Goal: Task Accomplishment & Management: Manage account settings

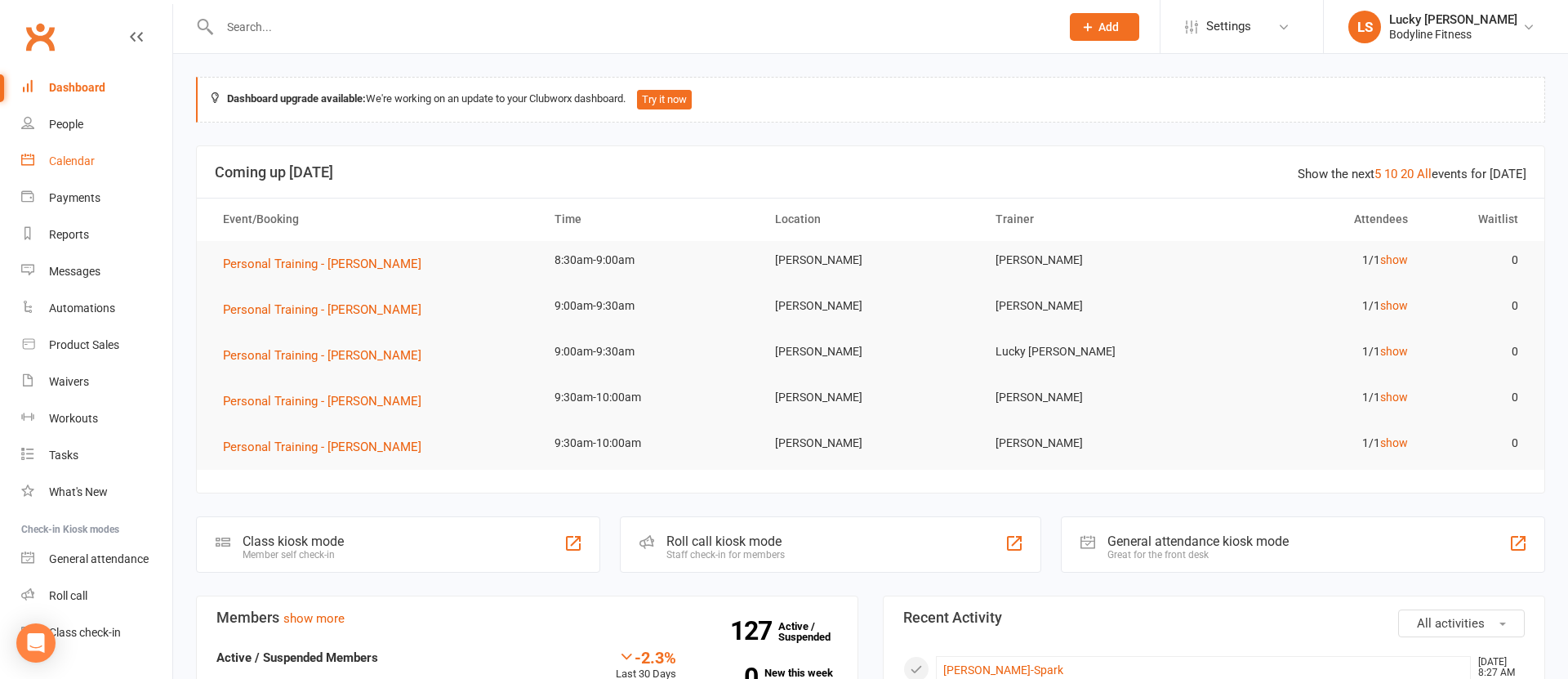
click at [71, 163] on div "Calendar" at bounding box center [71, 161] width 45 height 13
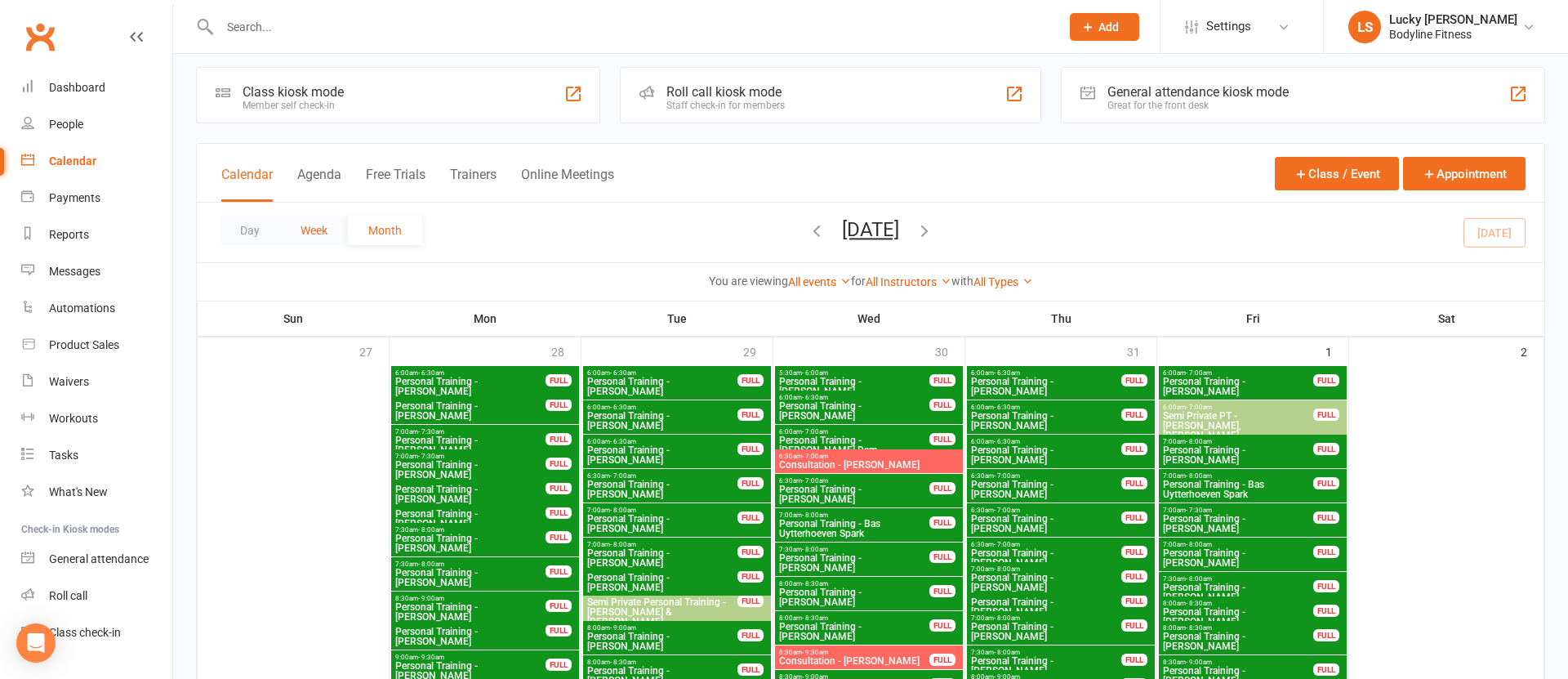
scroll to position [6, 0]
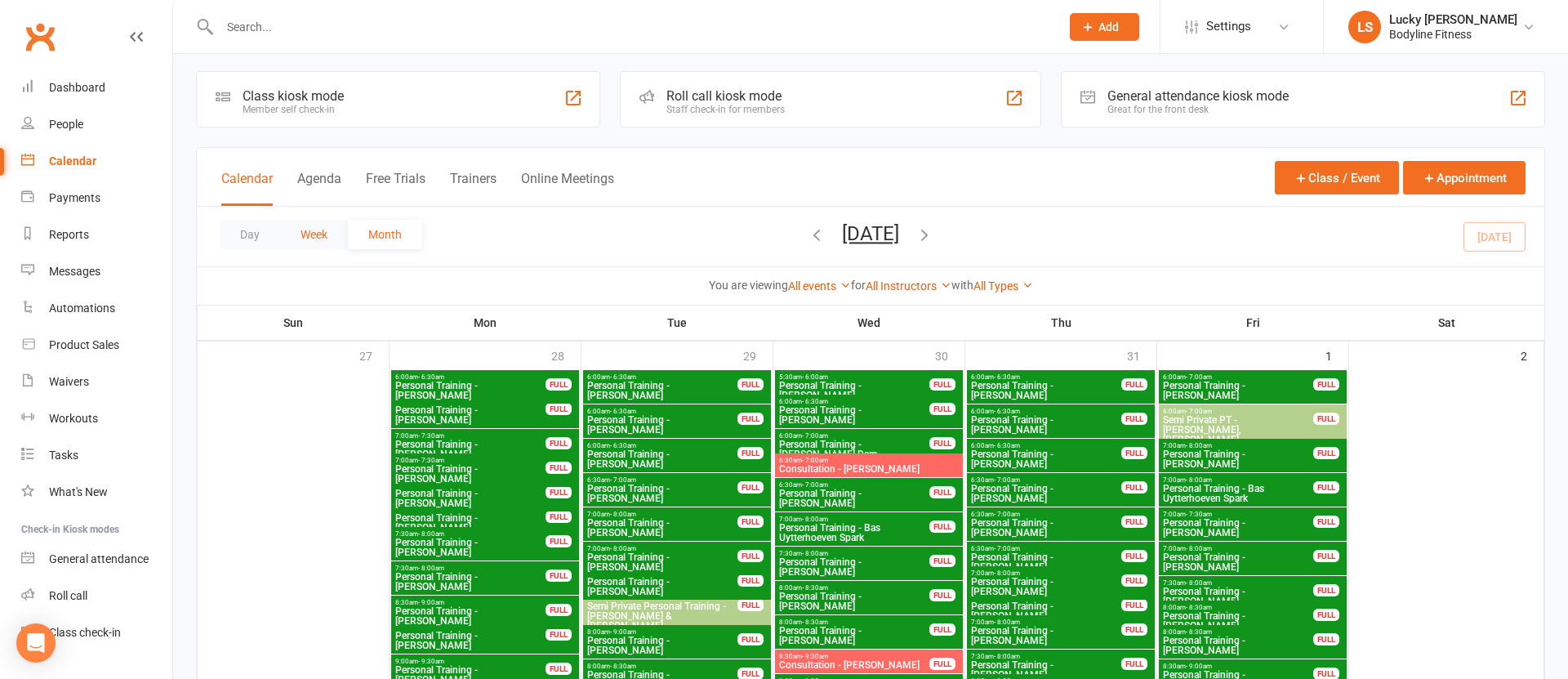
click at [318, 240] on button "Week" at bounding box center [314, 234] width 68 height 30
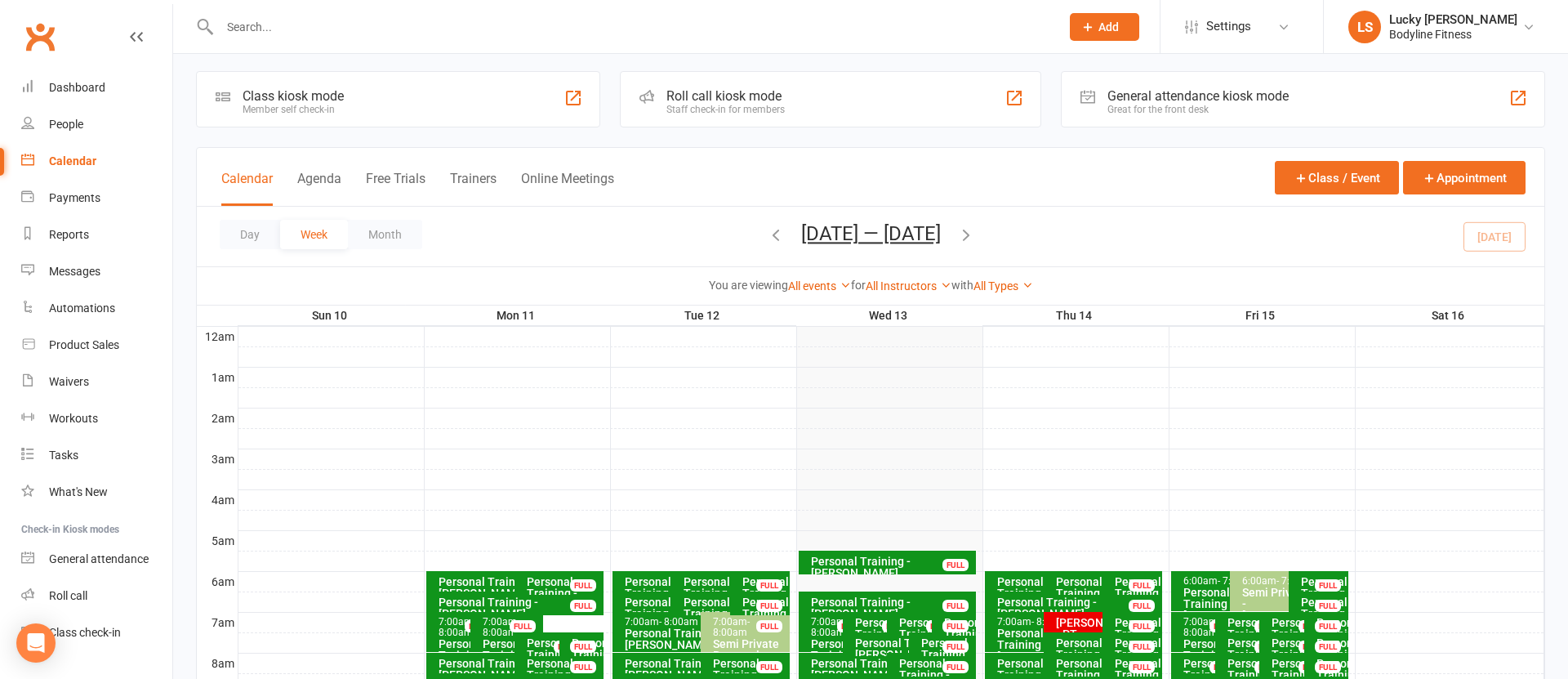
scroll to position [0, 0]
click at [470, 181] on button "Trainers" at bounding box center [473, 188] width 46 height 35
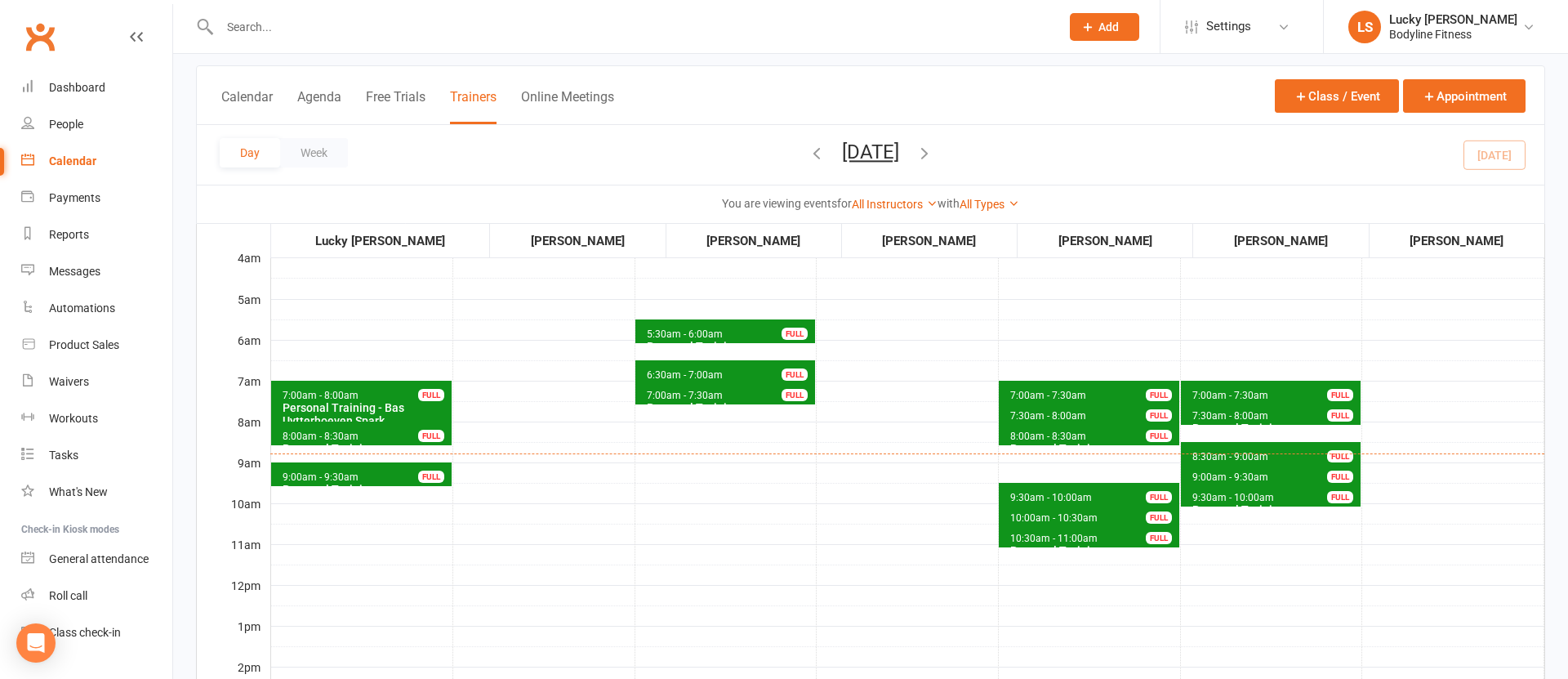
scroll to position [116, 0]
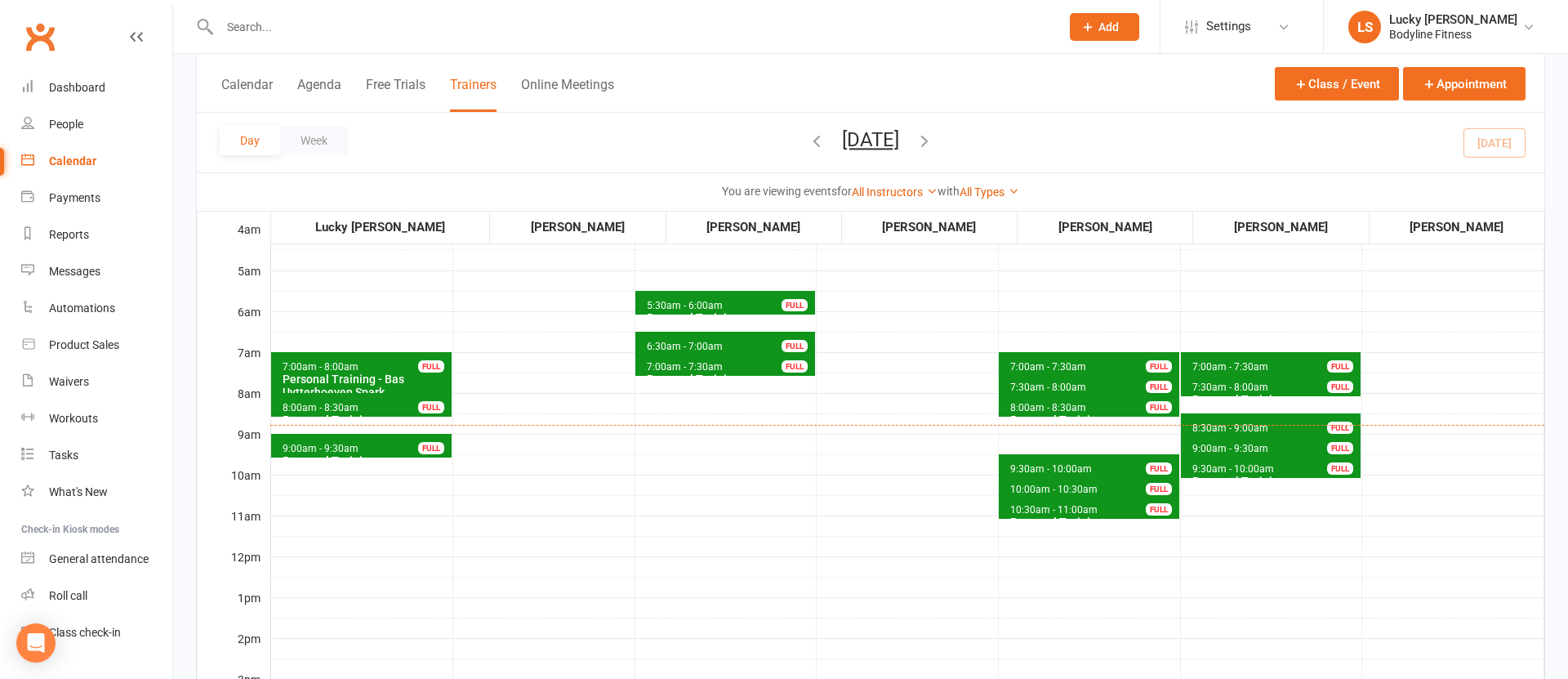
click at [429, 445] on div "FULL" at bounding box center [431, 448] width 26 height 12
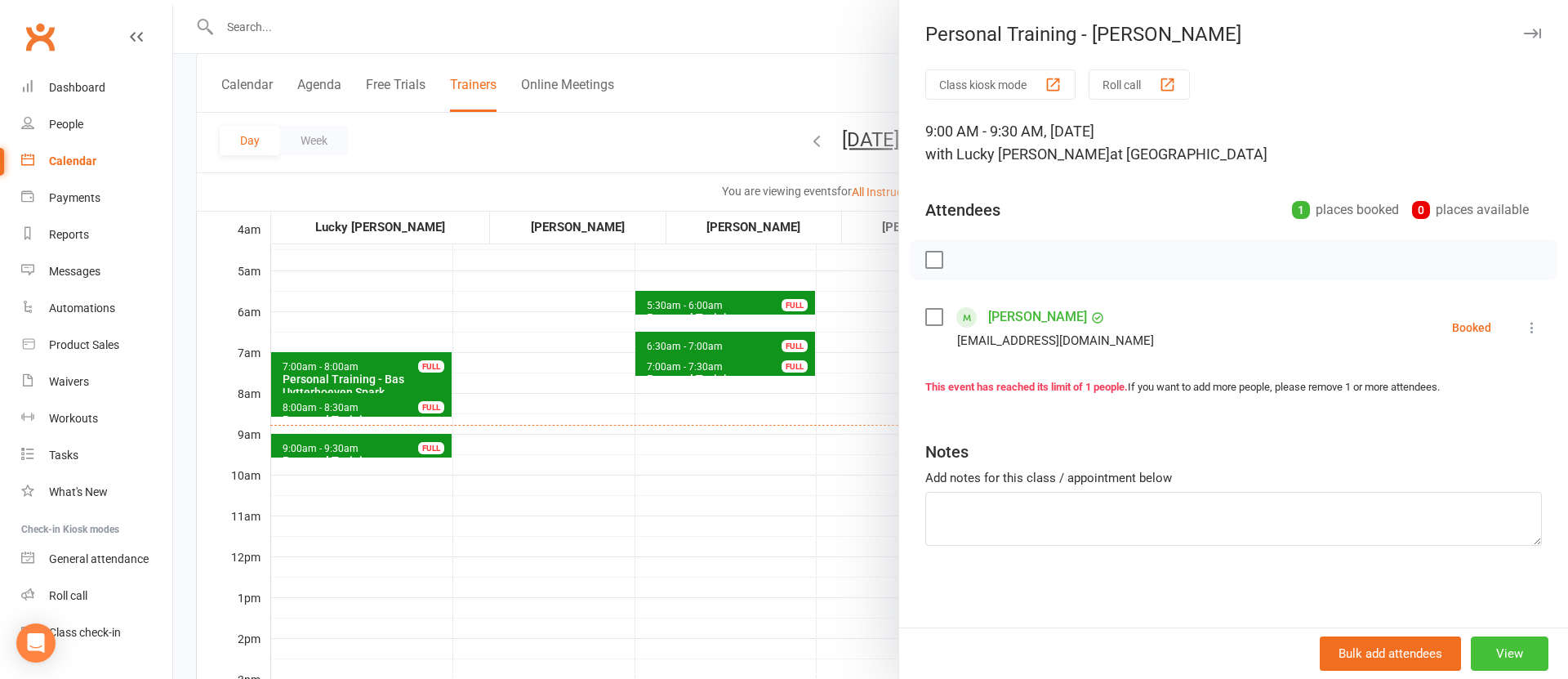
click at [1530, 655] on button "View" at bounding box center [1509, 653] width 78 height 35
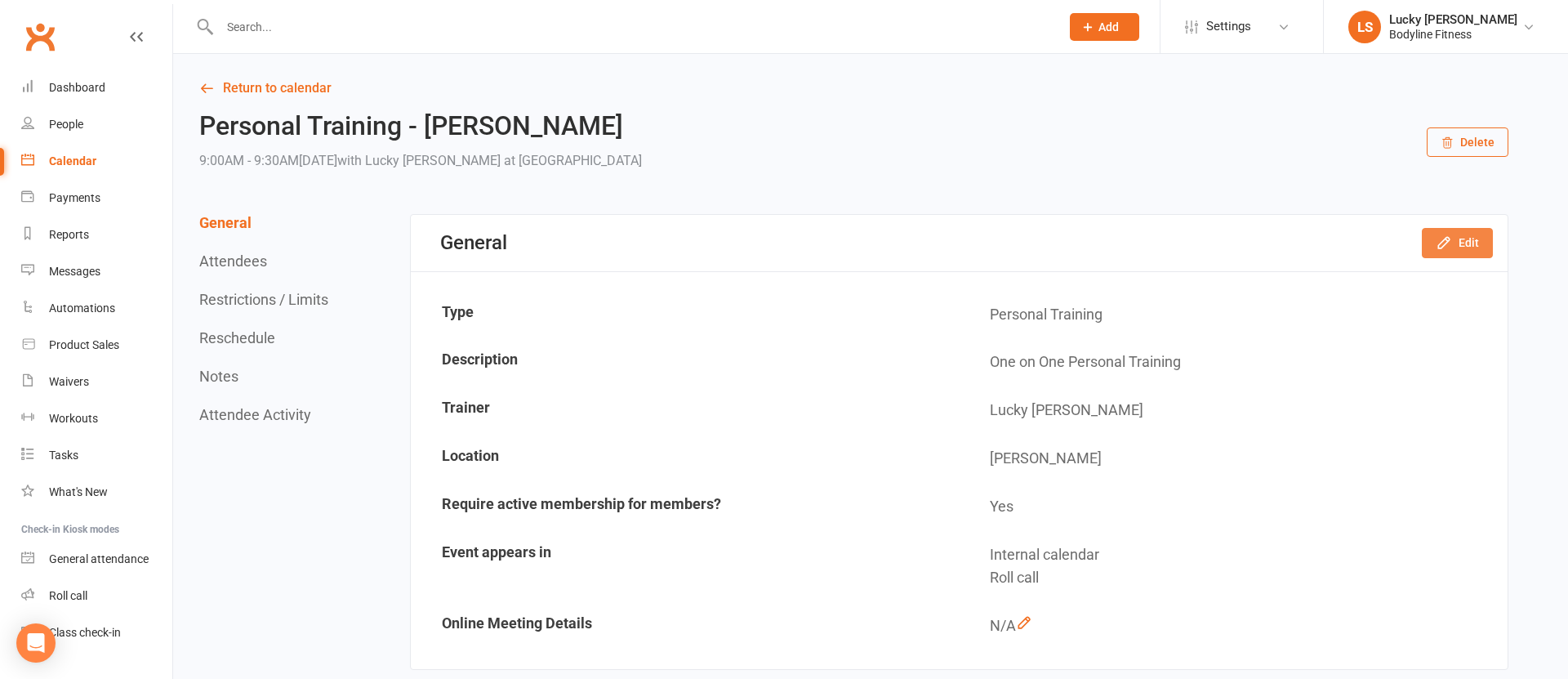
click at [1431, 236] on button "Edit" at bounding box center [1457, 243] width 71 height 30
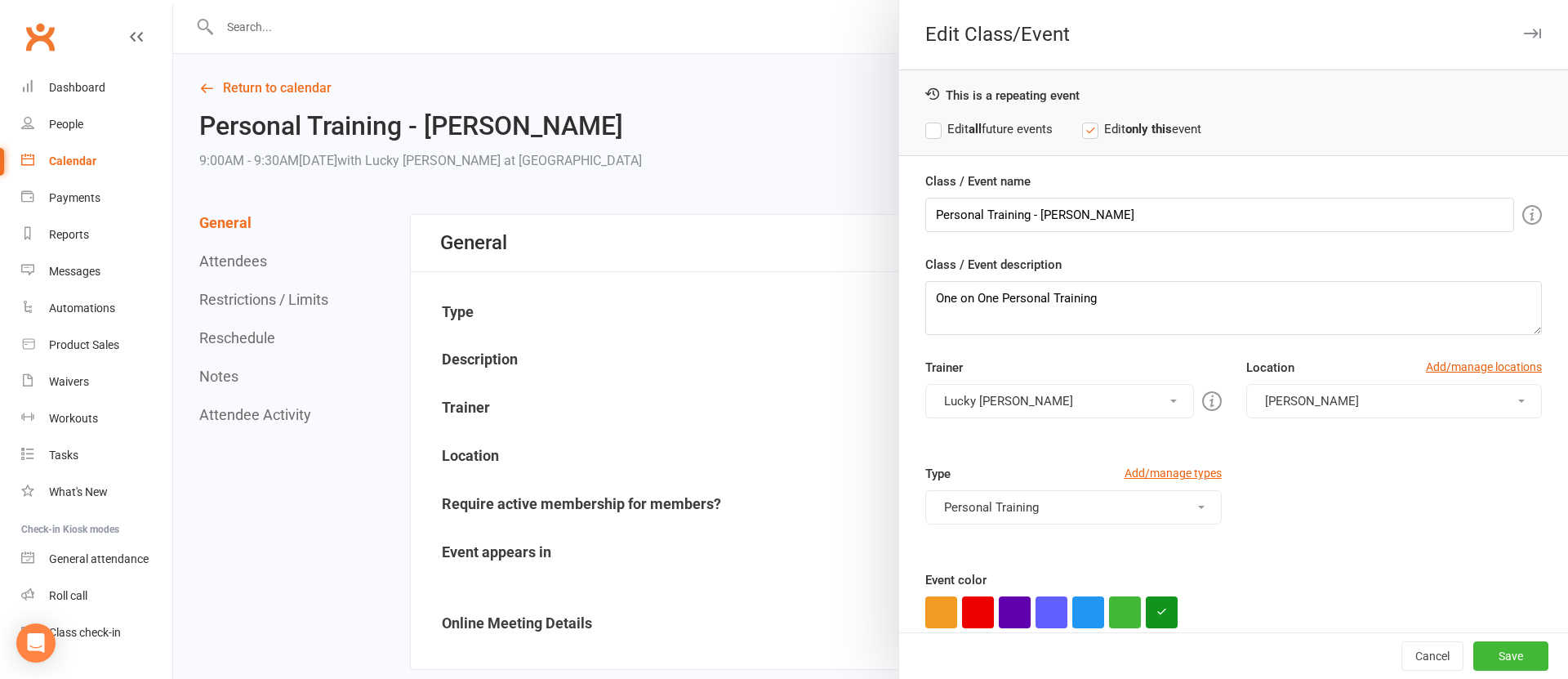
click at [1050, 398] on button "Lucky [PERSON_NAME]" at bounding box center [1059, 401] width 268 height 35
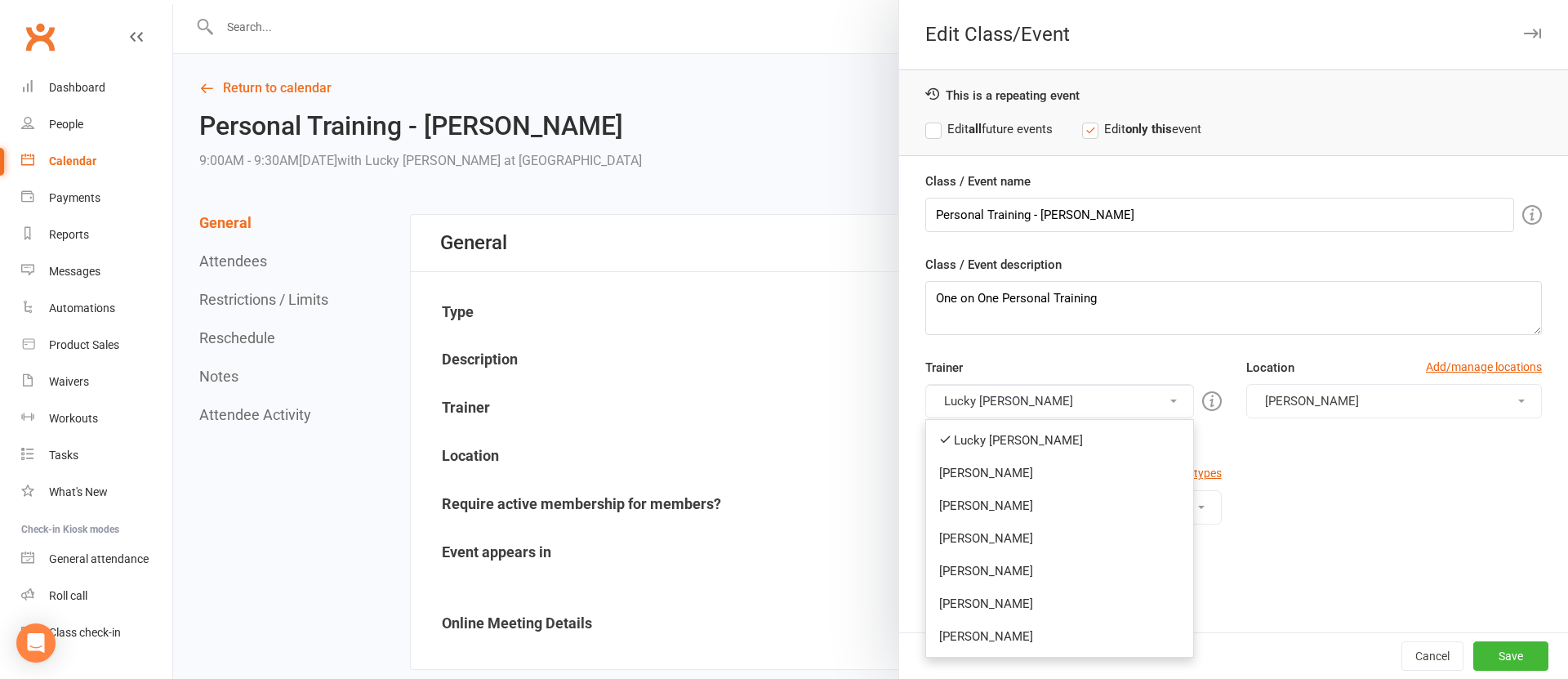
drag, startPoint x: 1013, startPoint y: 431, endPoint x: 1011, endPoint y: 419, distance: 12.2
click at [1013, 427] on link "Lucky [PERSON_NAME]" at bounding box center [1059, 441] width 266 height 33
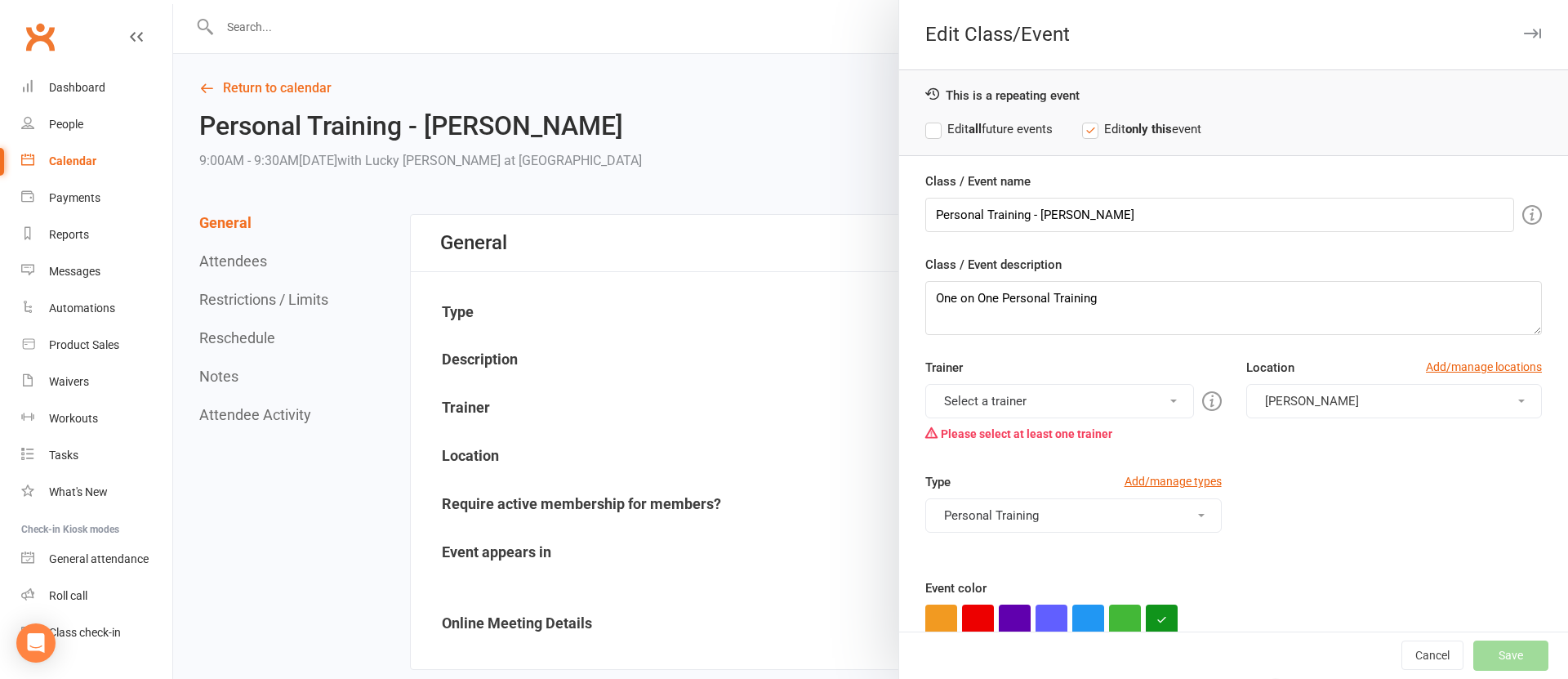
click at [999, 397] on button "Select a trainer" at bounding box center [1059, 401] width 268 height 35
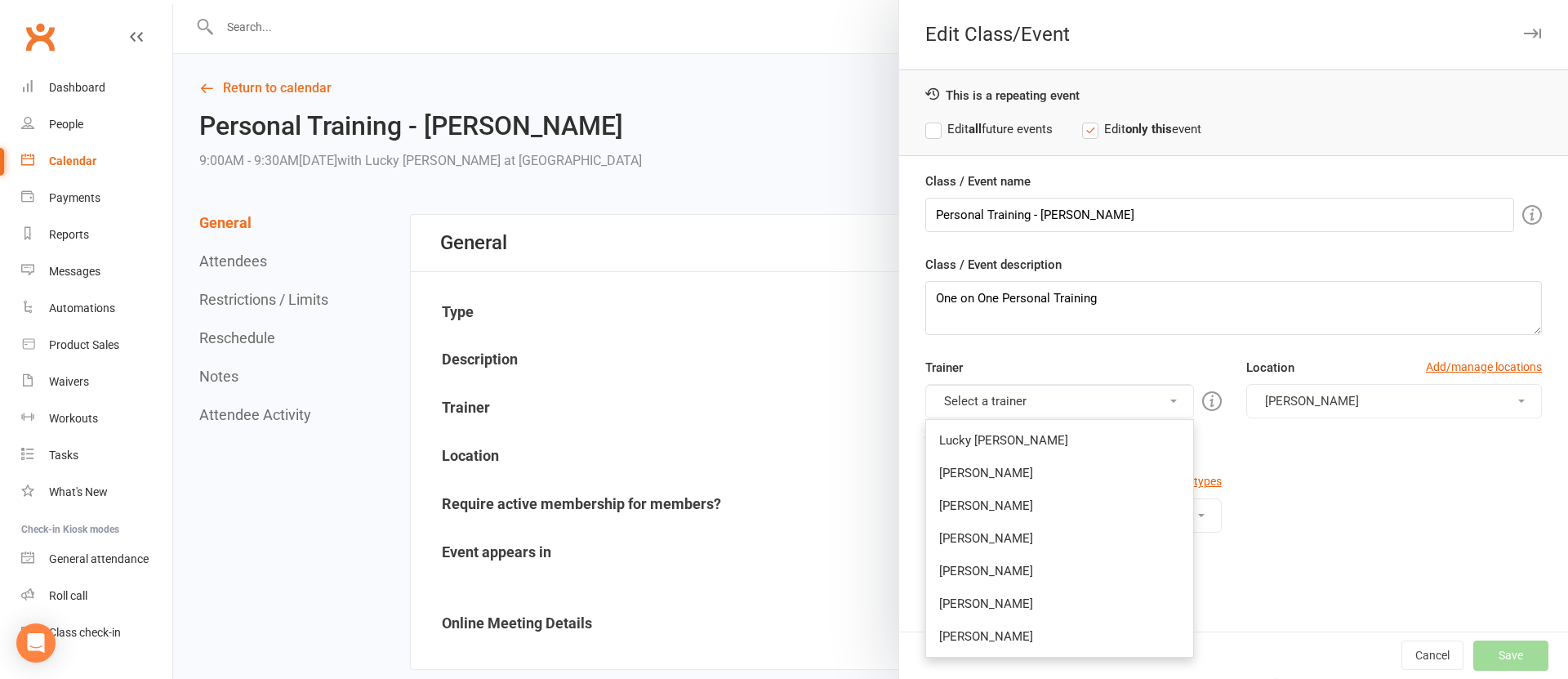
click at [991, 568] on link "[PERSON_NAME]" at bounding box center [1059, 571] width 266 height 33
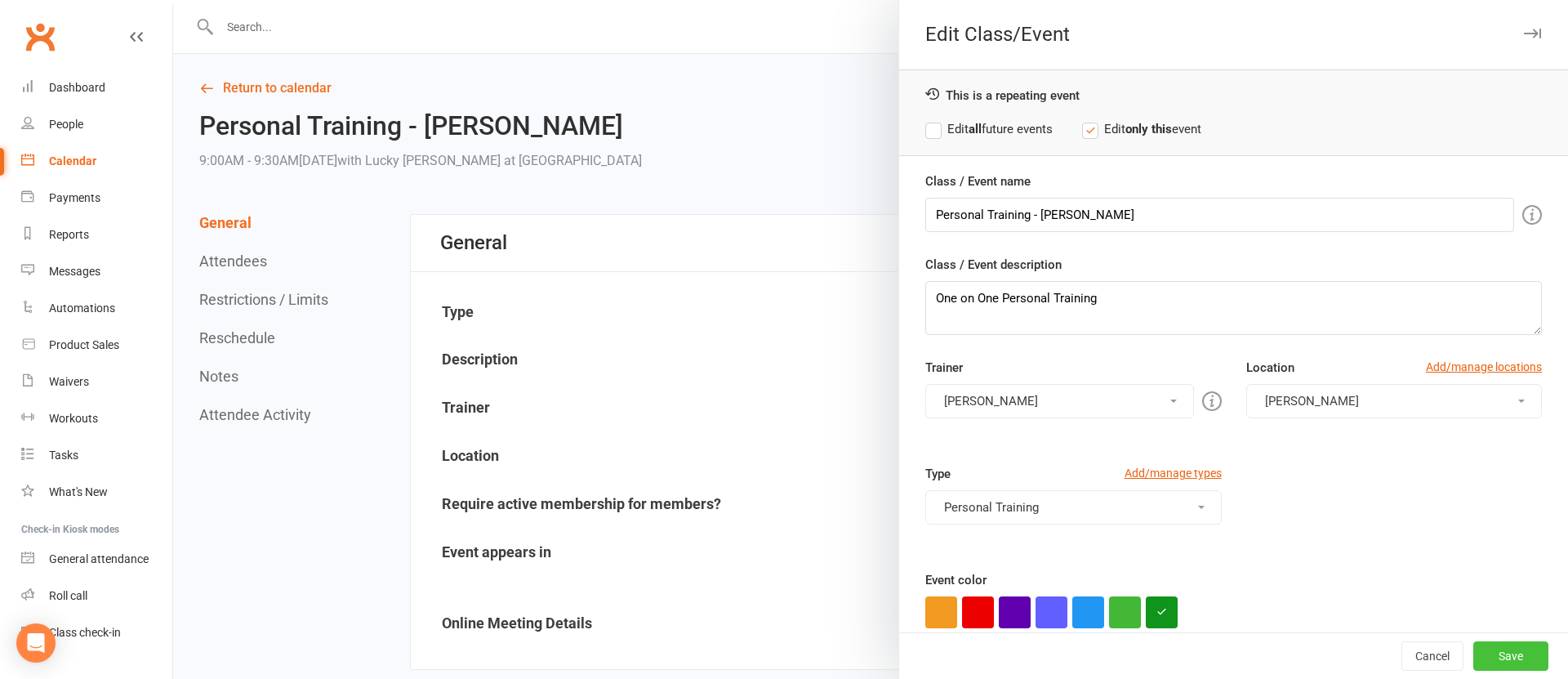
click at [1513, 655] on button "Save" at bounding box center [1510, 656] width 75 height 30
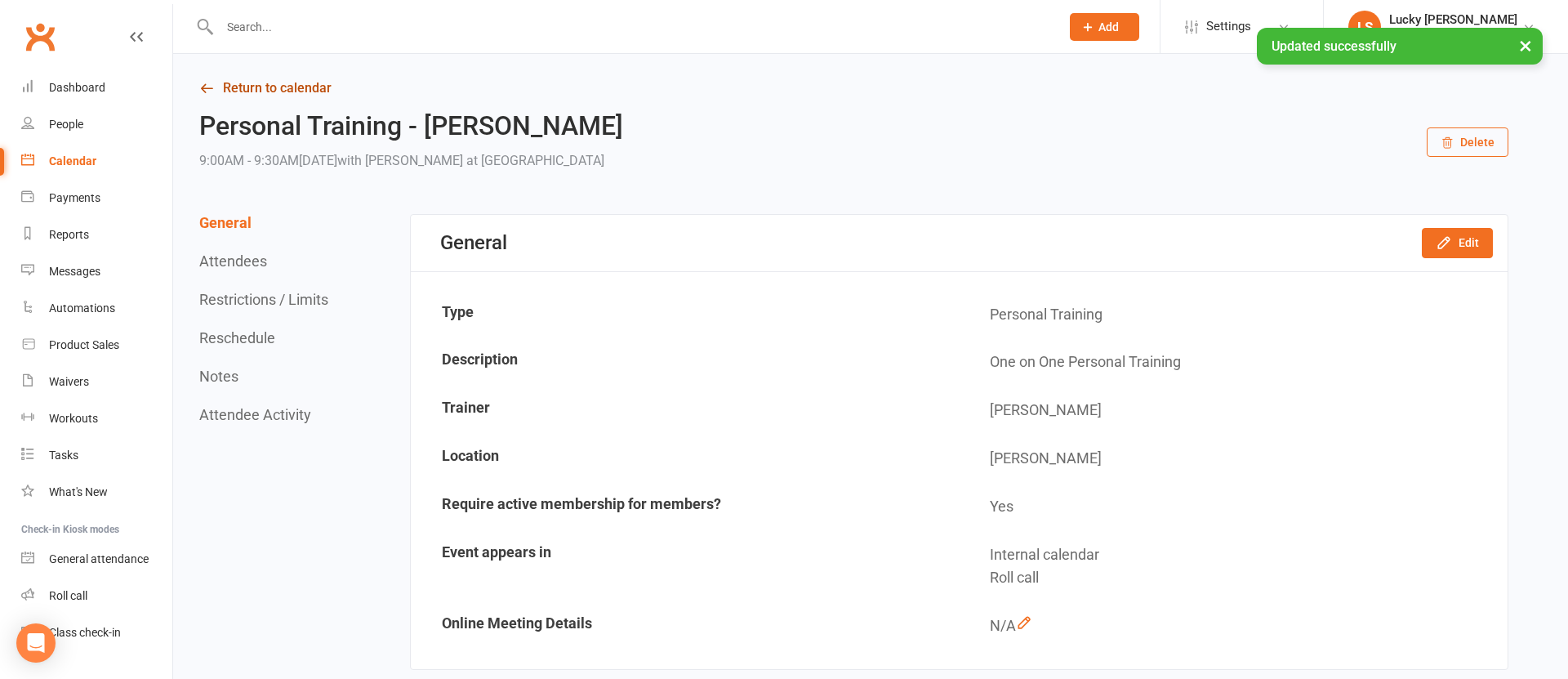
click at [279, 83] on link "Return to calendar" at bounding box center [854, 88] width 1309 height 23
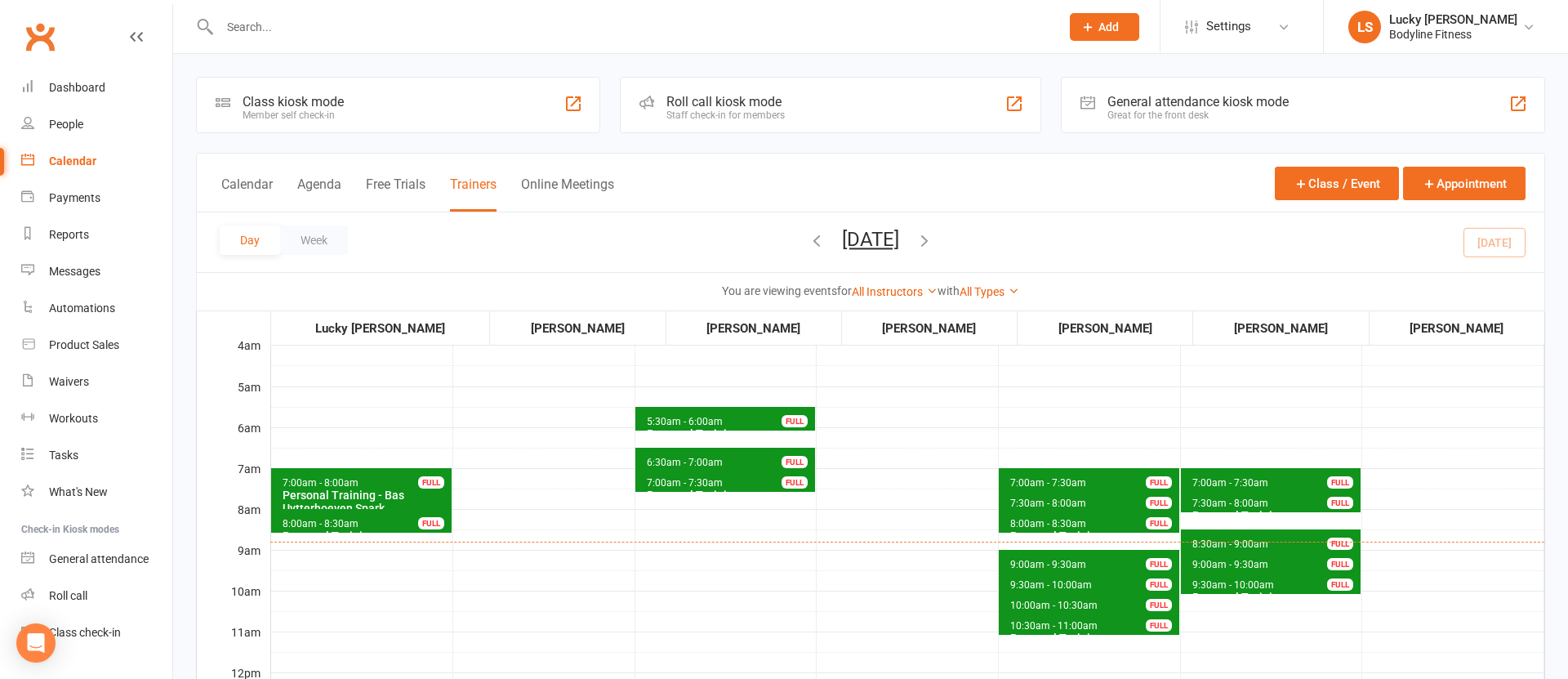
click at [808, 244] on icon "button" at bounding box center [817, 240] width 18 height 18
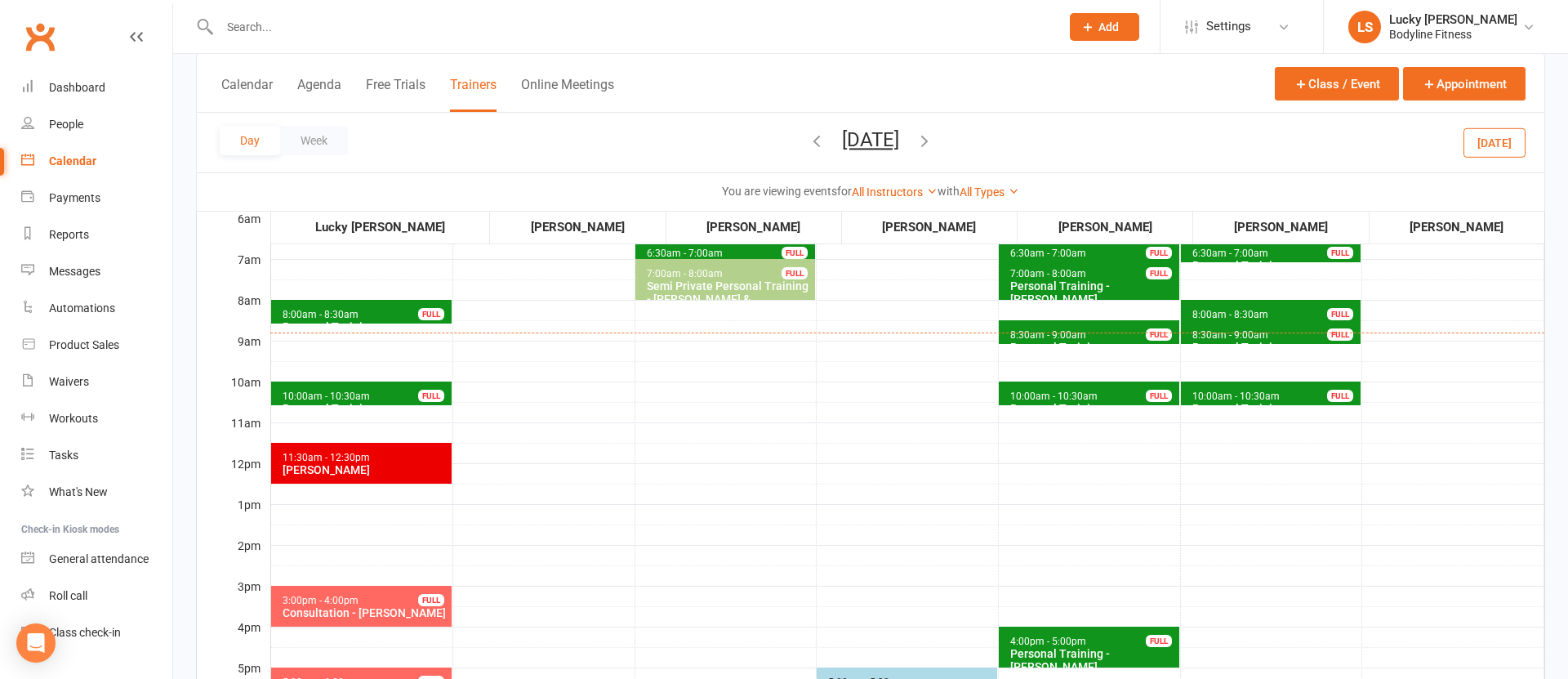
scroll to position [408, 0]
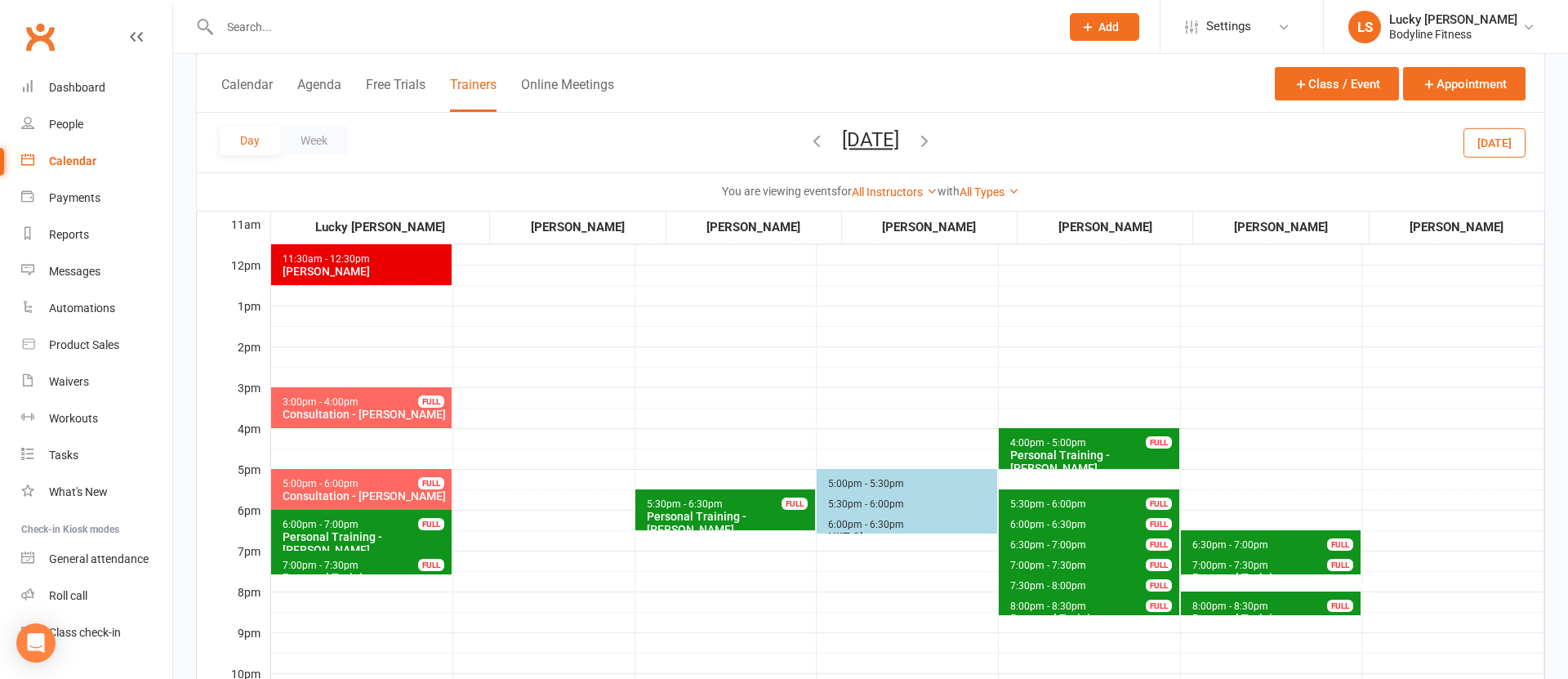
click at [374, 494] on div "Consultation - [PERSON_NAME]" at bounding box center [365, 496] width 167 height 13
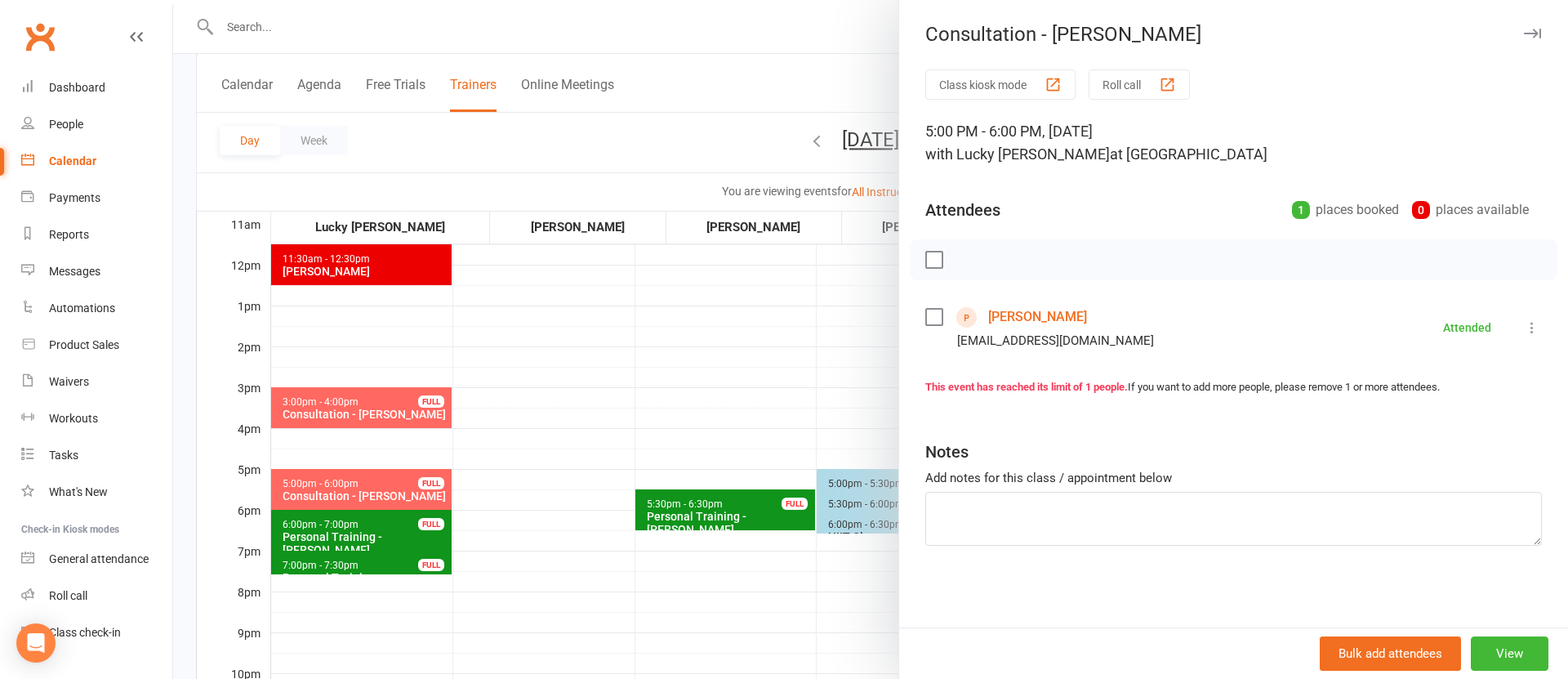
click at [1047, 312] on link "[PERSON_NAME]" at bounding box center [1038, 317] width 99 height 26
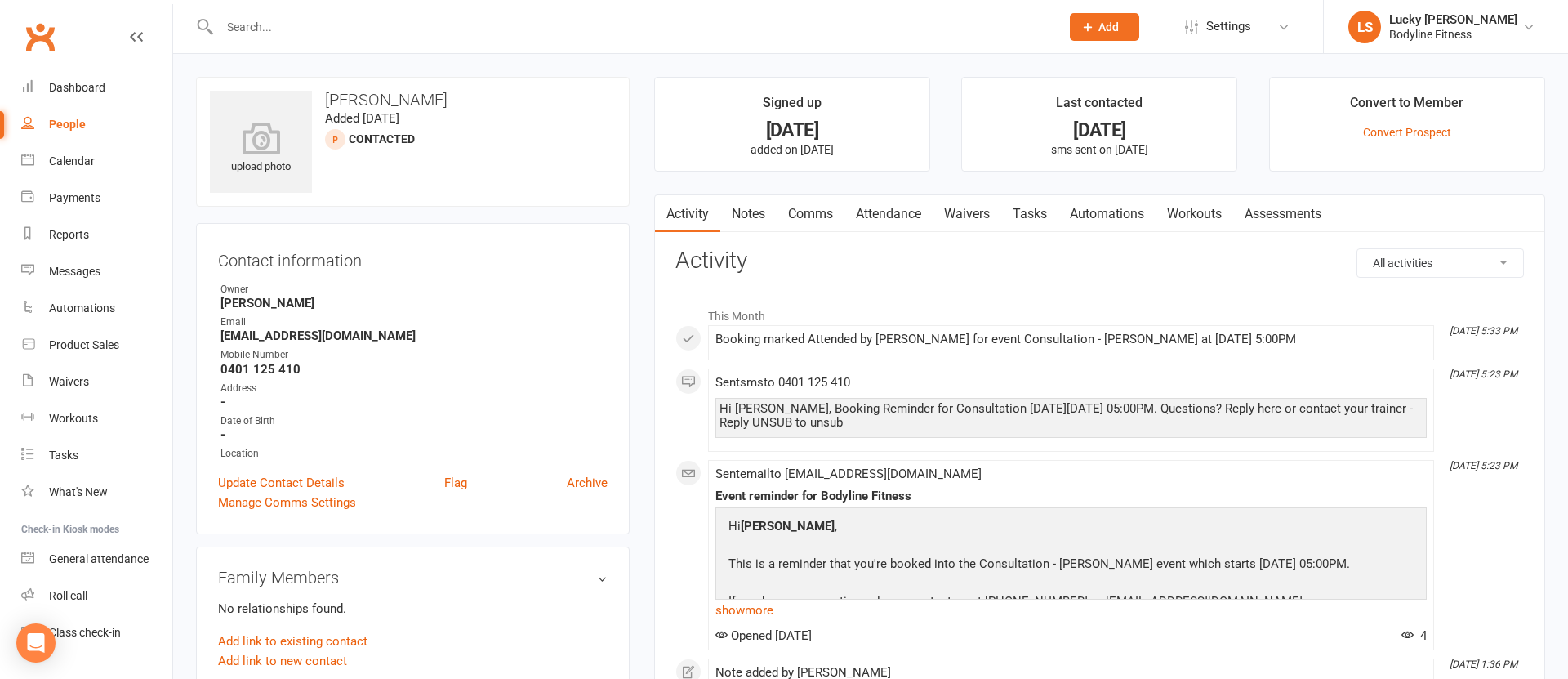
click at [264, 22] on input "text" at bounding box center [631, 27] width 834 height 23
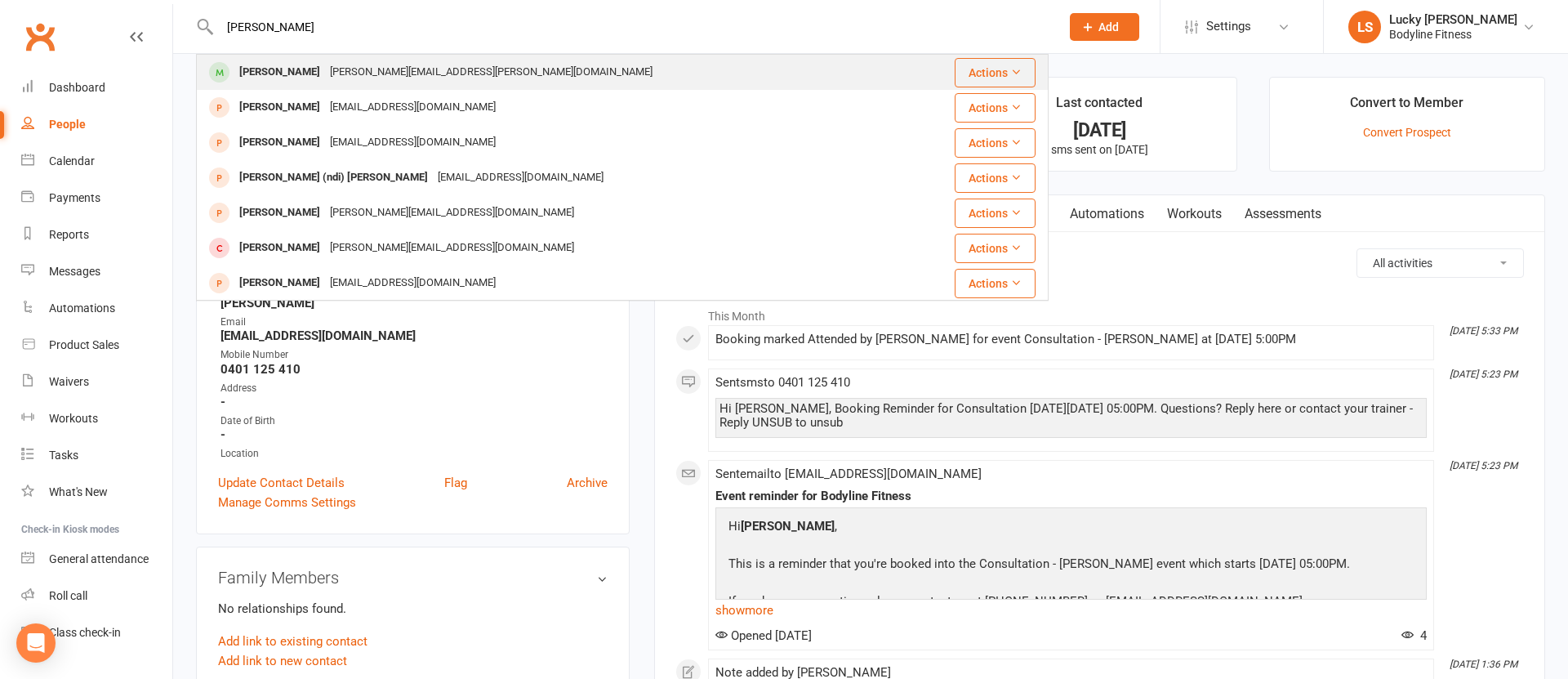
type input "[PERSON_NAME]"
click at [270, 67] on div "[PERSON_NAME]" at bounding box center [280, 72] width 91 height 24
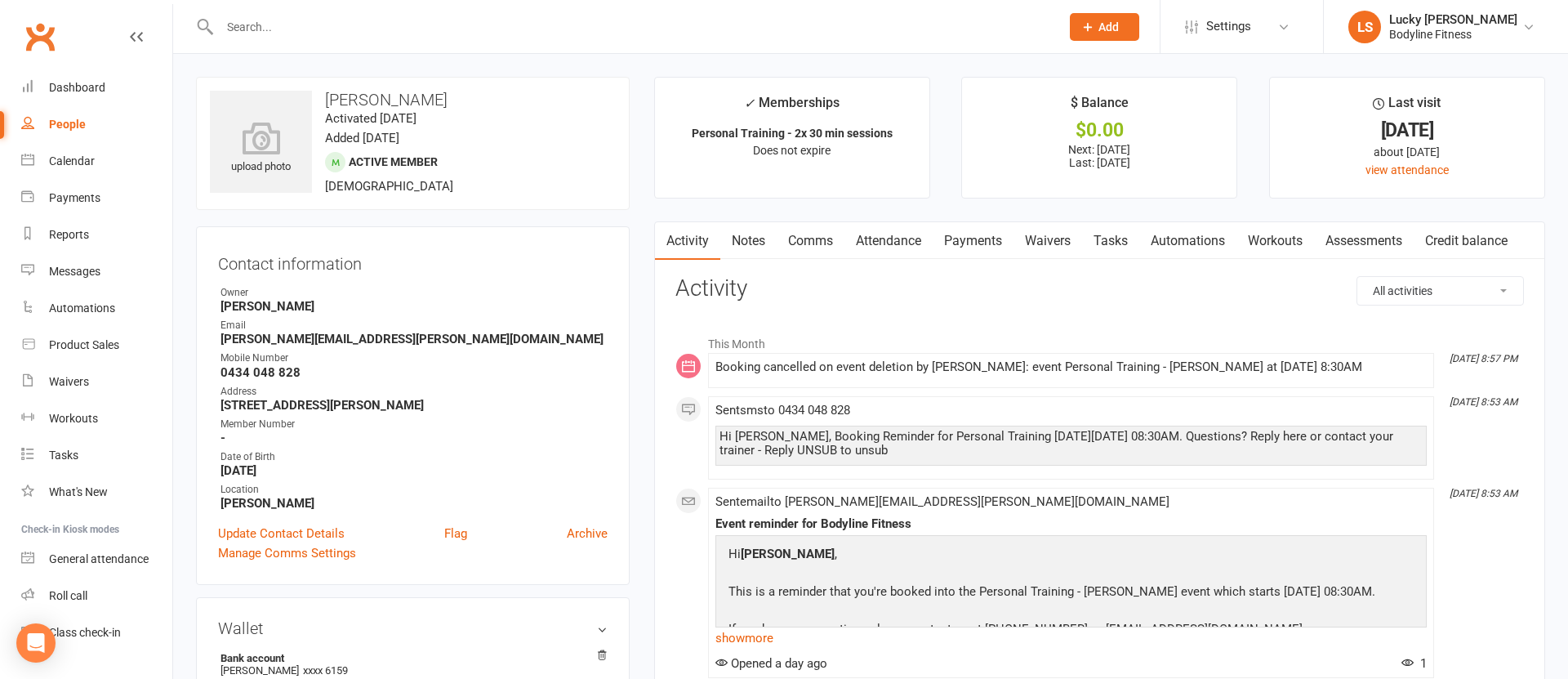
click at [973, 240] on link "Payments" at bounding box center [973, 241] width 81 height 38
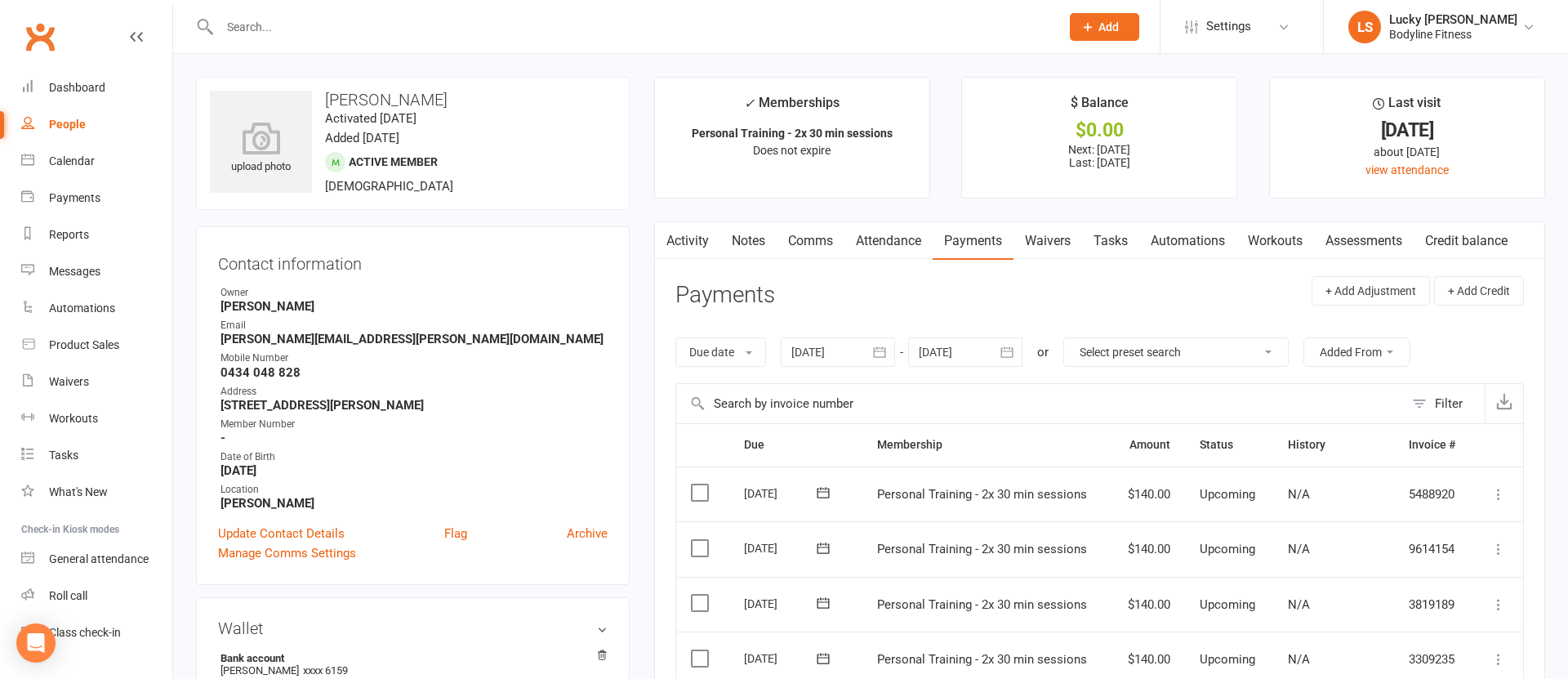
click at [261, 24] on input "text" at bounding box center [631, 27] width 834 height 23
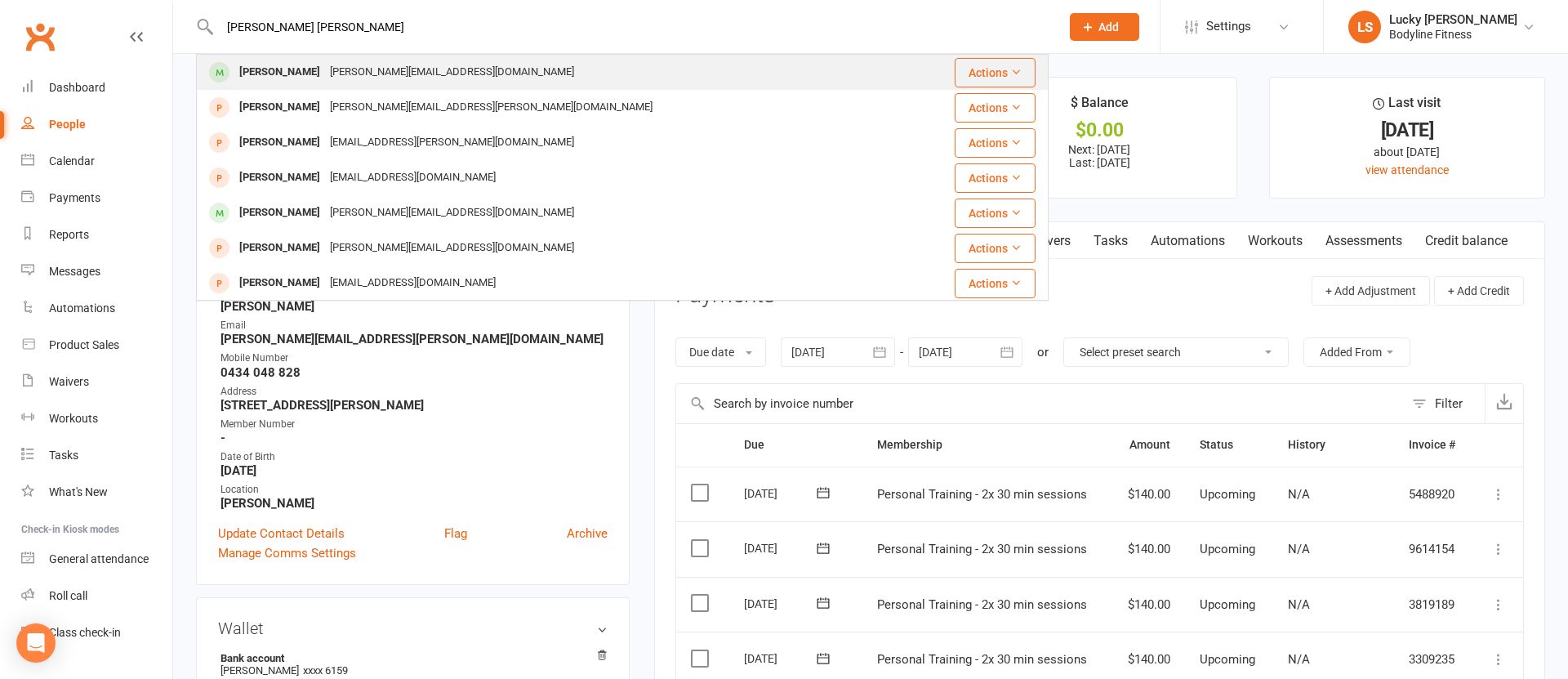
type input "[PERSON_NAME] [PERSON_NAME]"
click at [267, 68] on div "[PERSON_NAME]" at bounding box center [280, 72] width 91 height 24
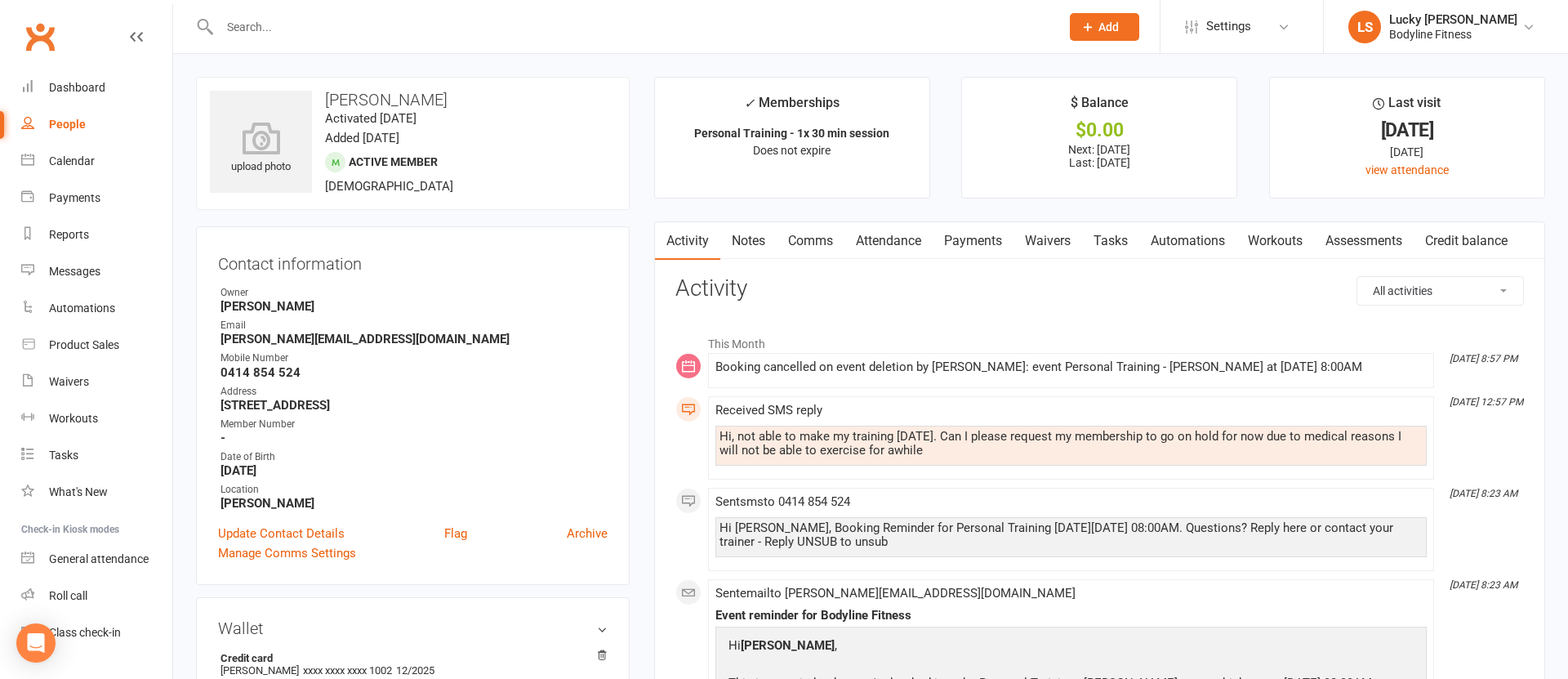
click at [972, 238] on link "Payments" at bounding box center [973, 241] width 81 height 38
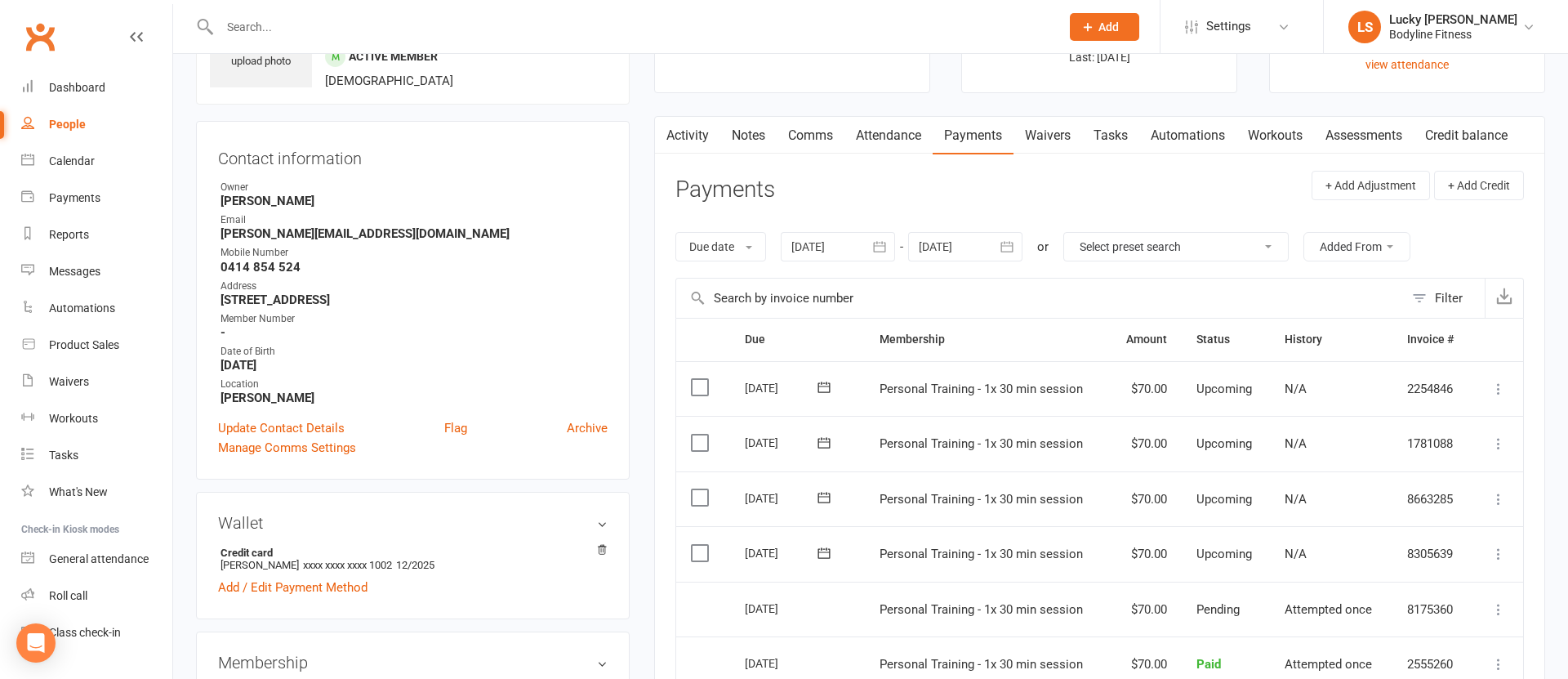
scroll to position [182, 0]
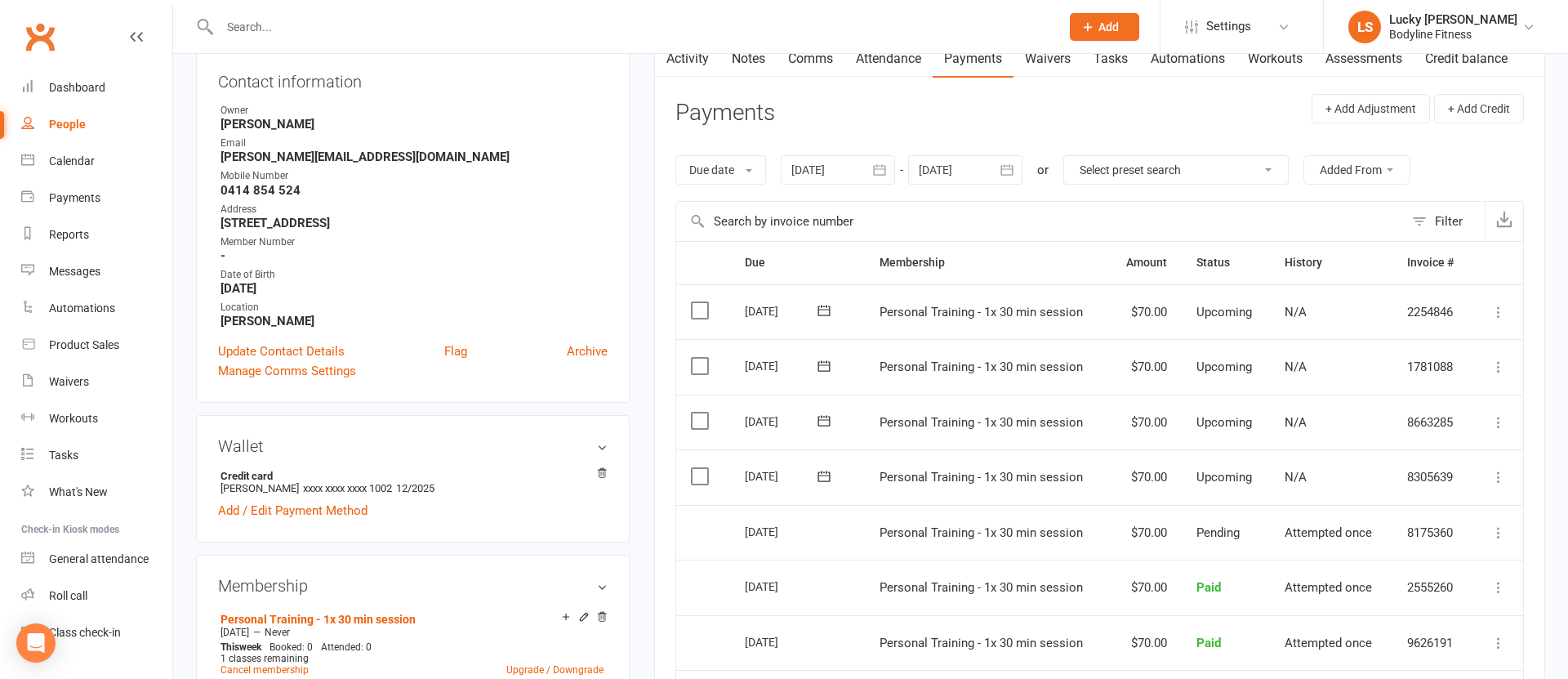
click at [1497, 478] on icon at bounding box center [1499, 477] width 16 height 17
click at [1359, 610] on link "Skip" at bounding box center [1411, 607] width 193 height 33
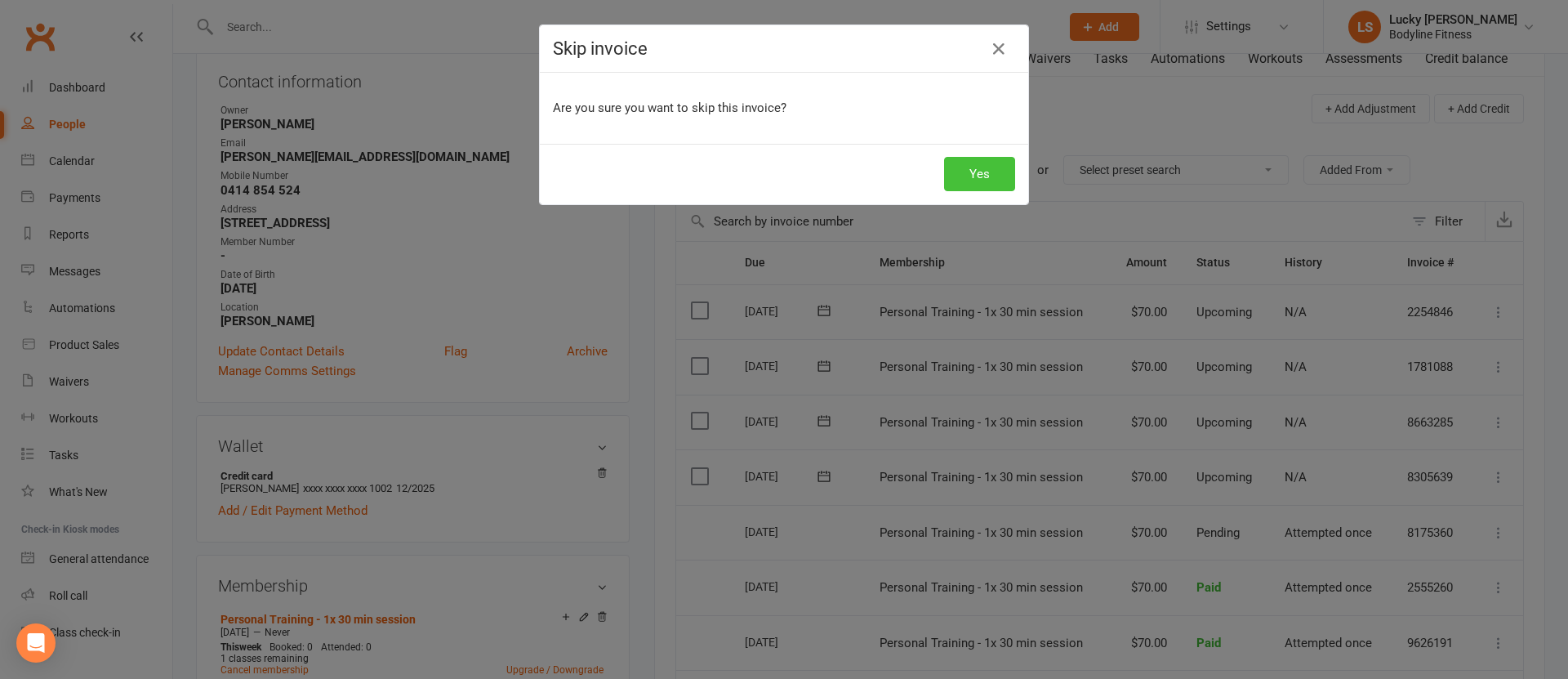
click at [977, 172] on button "Yes" at bounding box center [980, 174] width 71 height 35
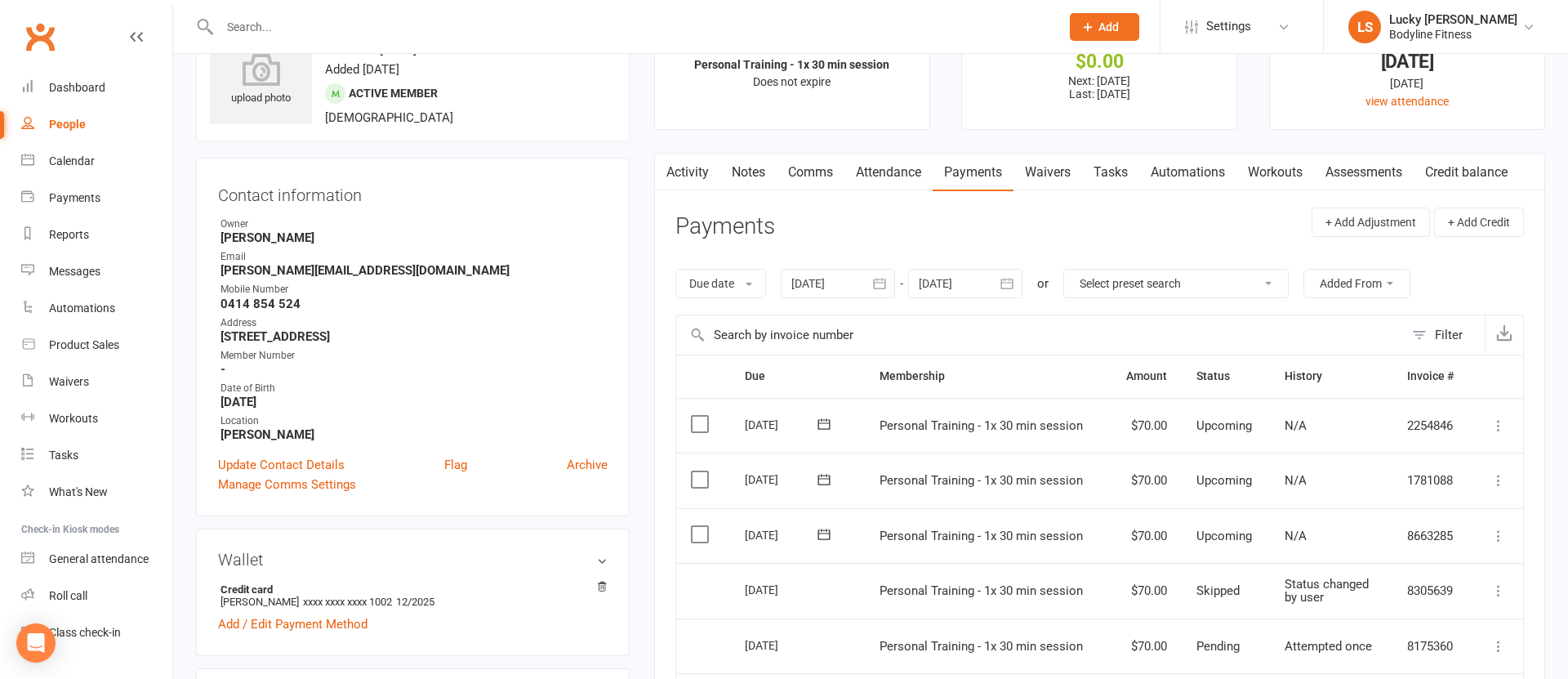
scroll to position [0, 0]
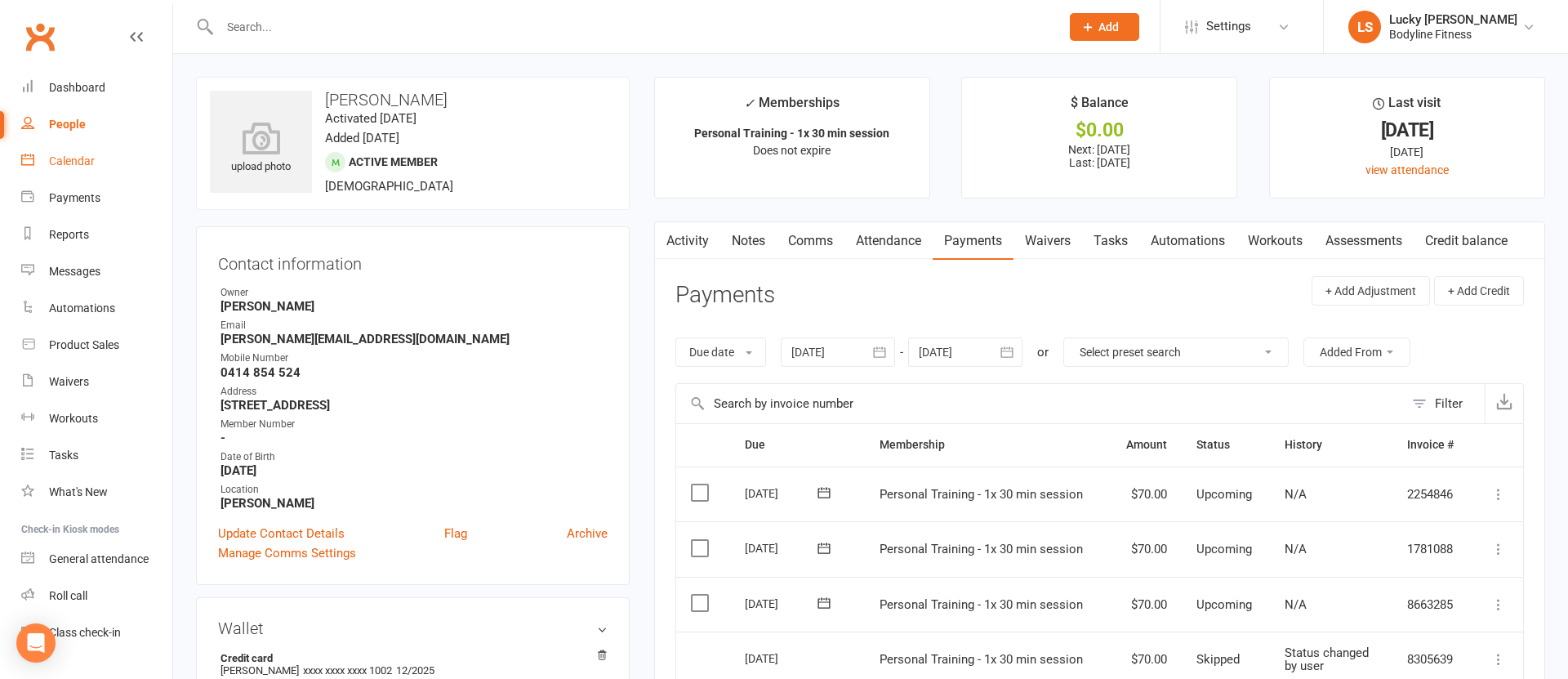
click at [76, 160] on div "Calendar" at bounding box center [71, 161] width 45 height 13
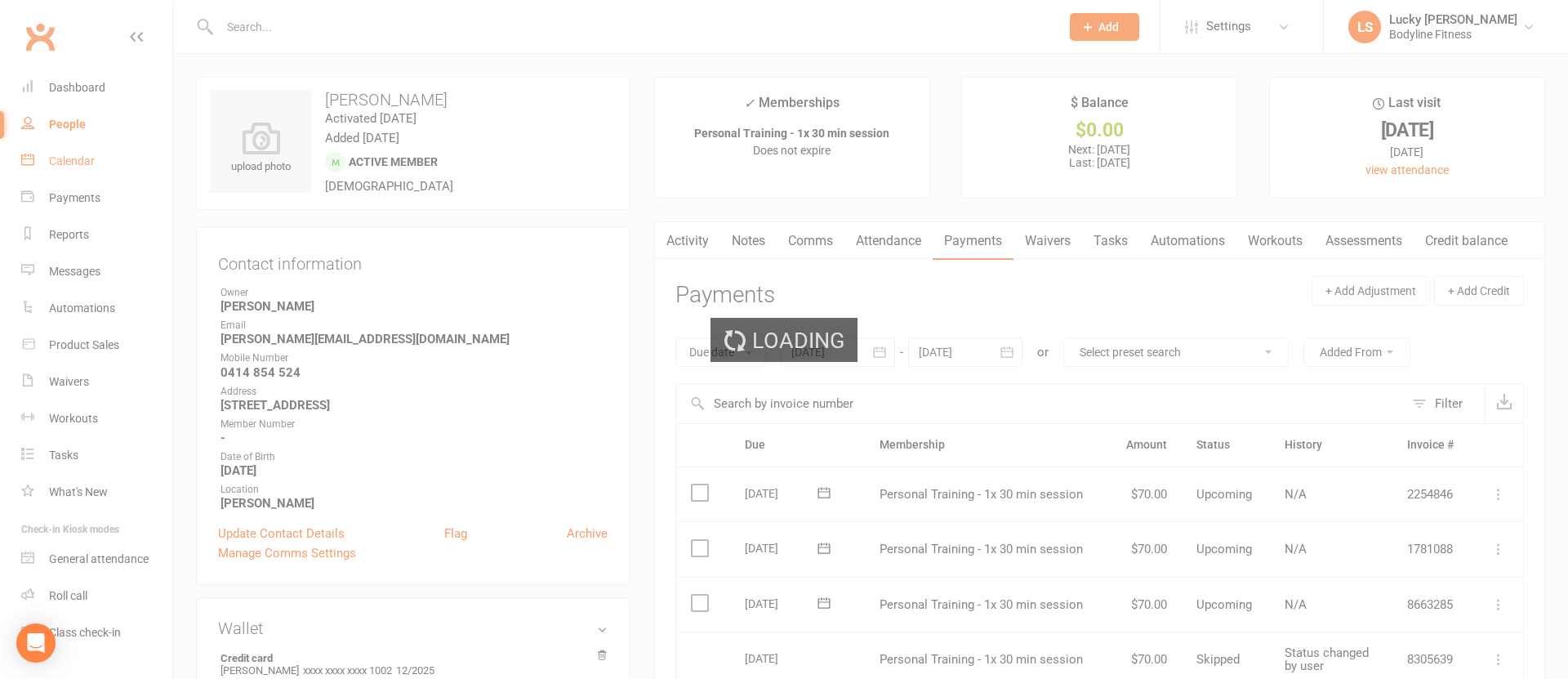
scroll to position [4, 0]
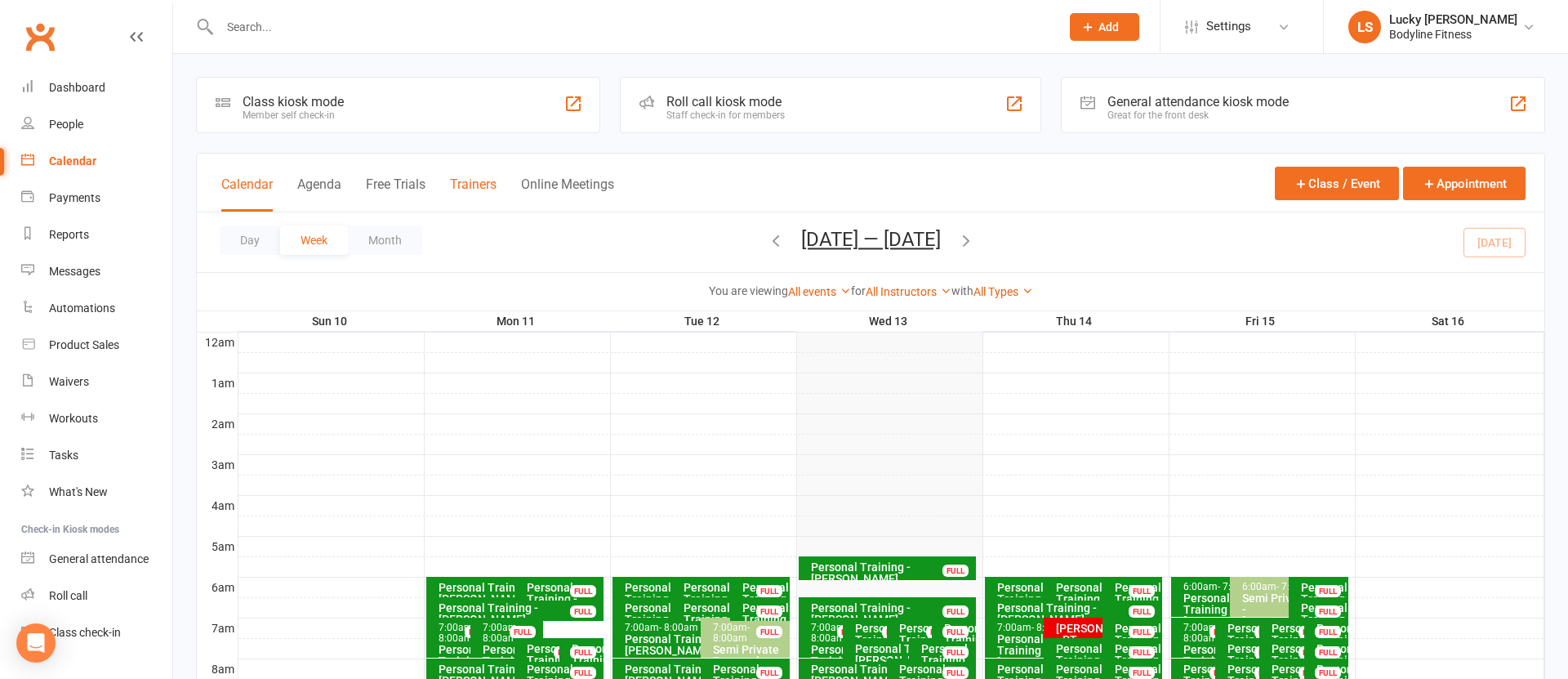
click at [479, 183] on button "Trainers" at bounding box center [473, 194] width 46 height 35
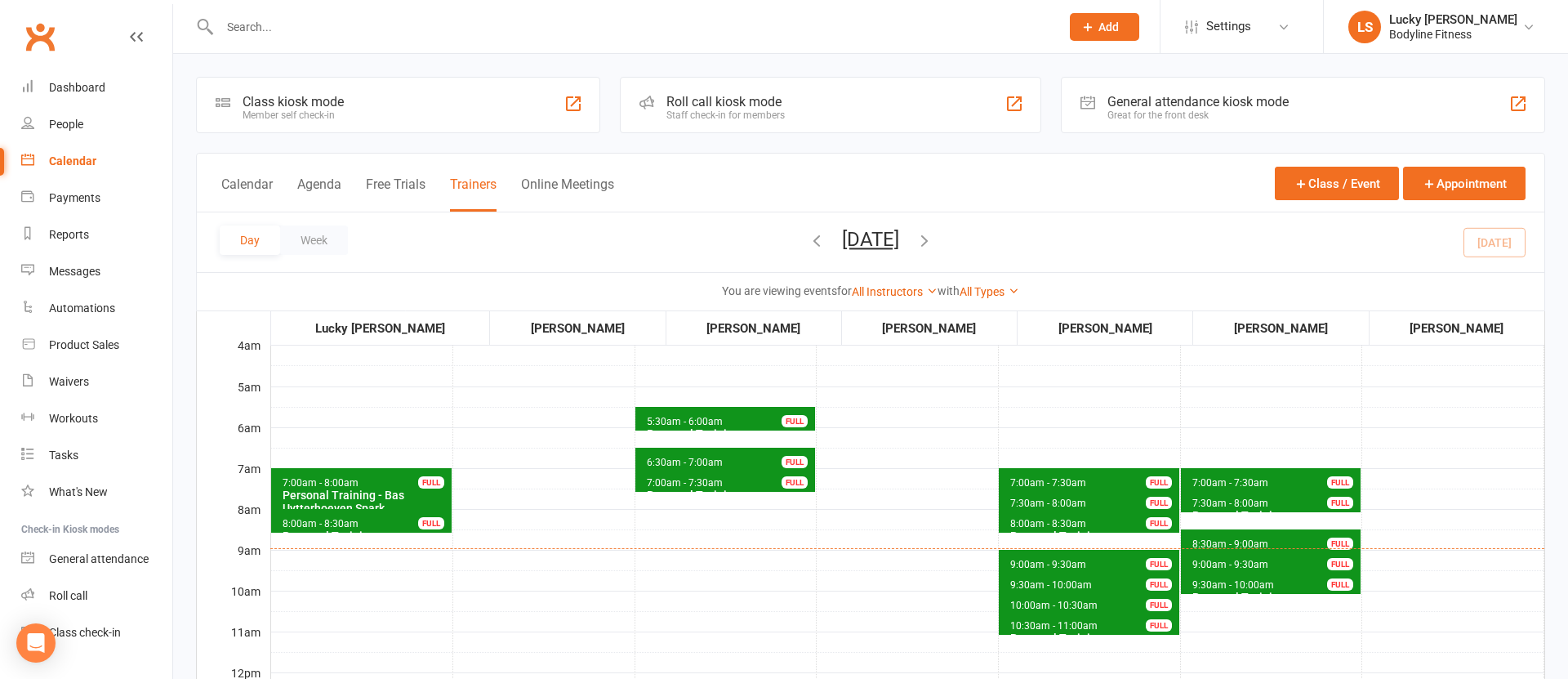
click at [1051, 583] on span "9:30am - 10:00am" at bounding box center [1051, 585] width 83 height 12
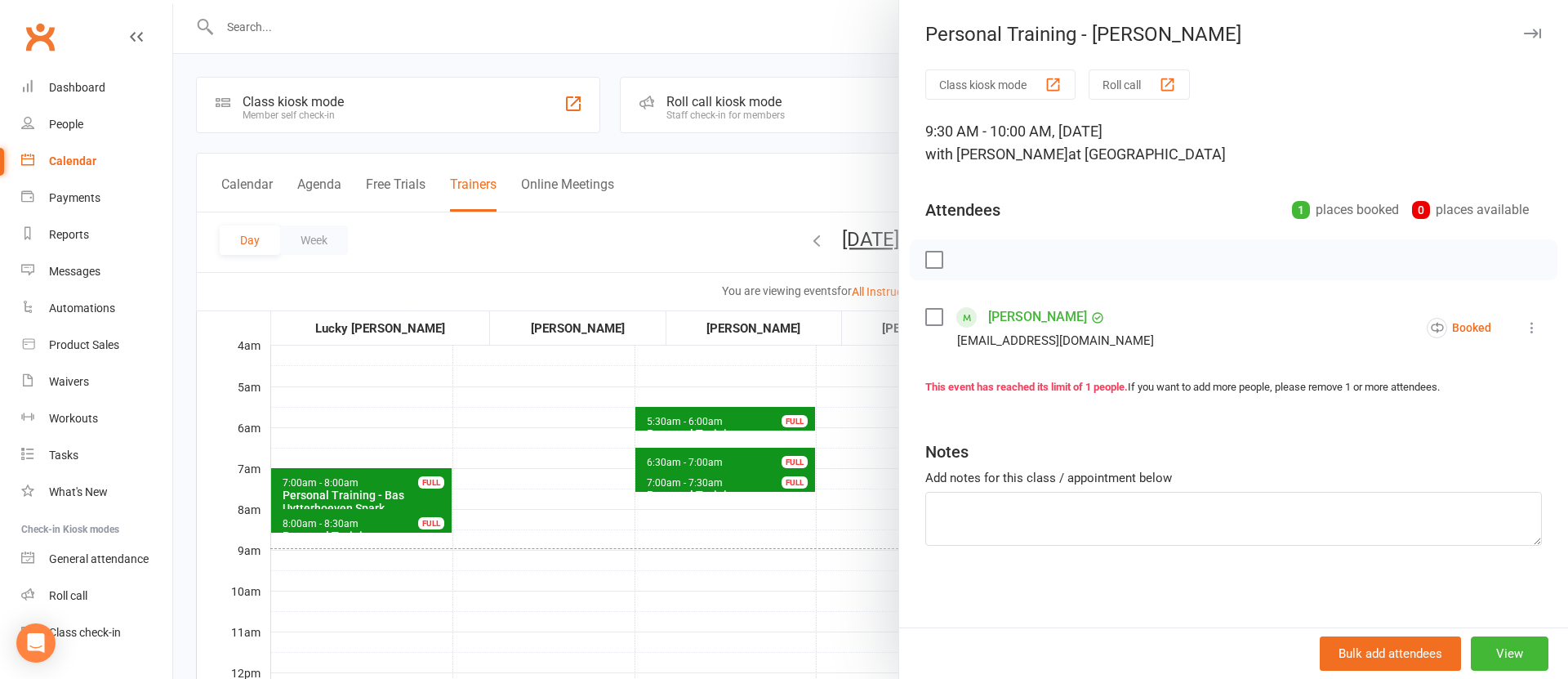
drag, startPoint x: 723, startPoint y: 580, endPoint x: 798, endPoint y: 584, distance: 75.1
click at [725, 581] on div at bounding box center [870, 339] width 1395 height 679
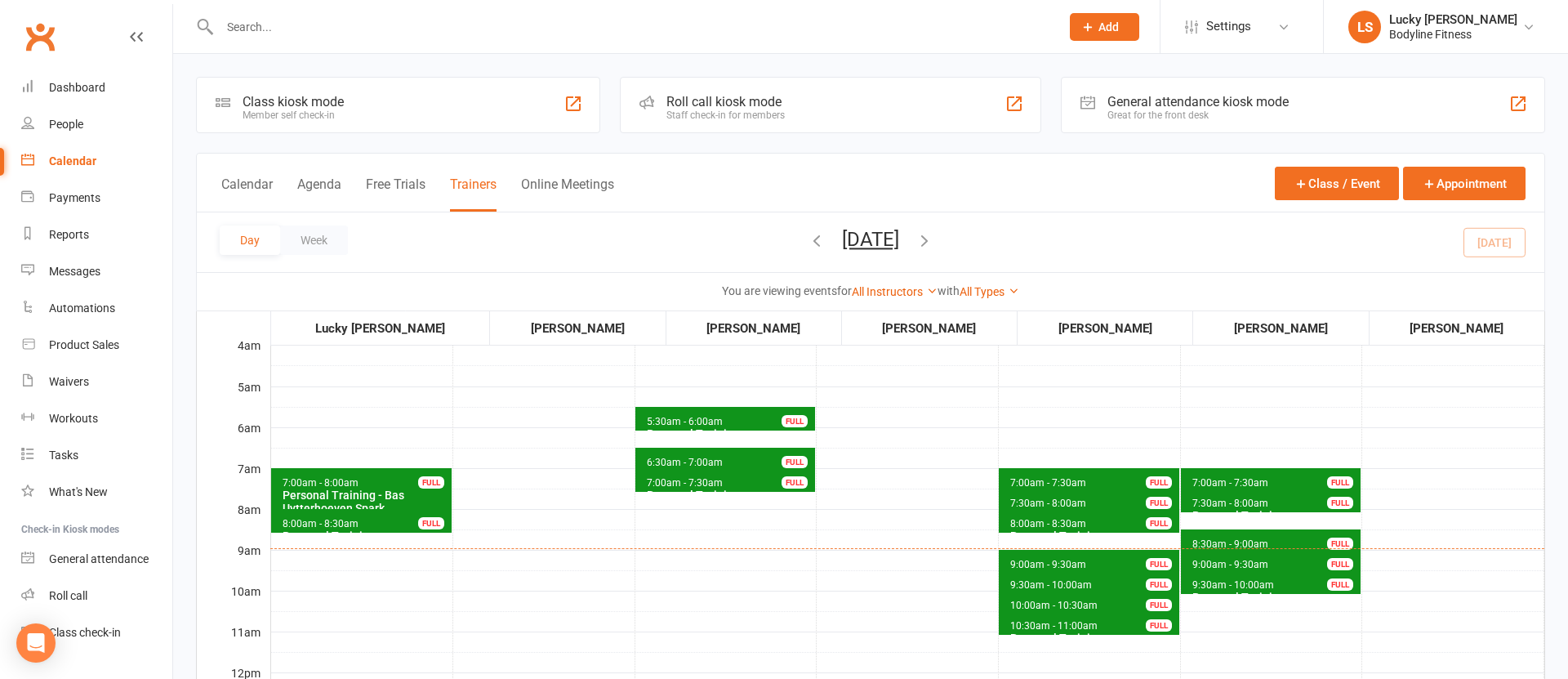
click at [1012, 604] on span "10:00am - 10:30am" at bounding box center [1054, 606] width 89 height 12
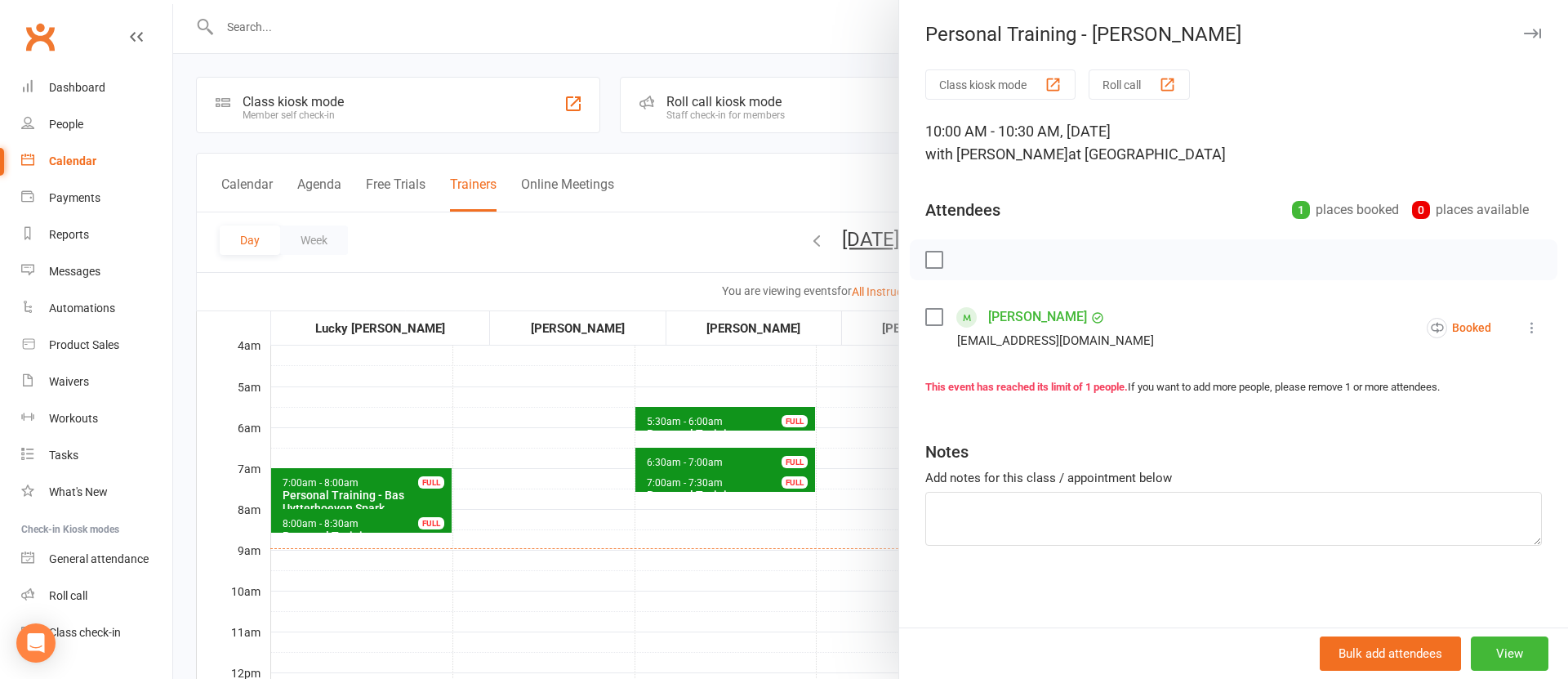
drag, startPoint x: 830, startPoint y: 593, endPoint x: 906, endPoint y: 602, distance: 76.5
click at [832, 593] on div at bounding box center [870, 339] width 1395 height 679
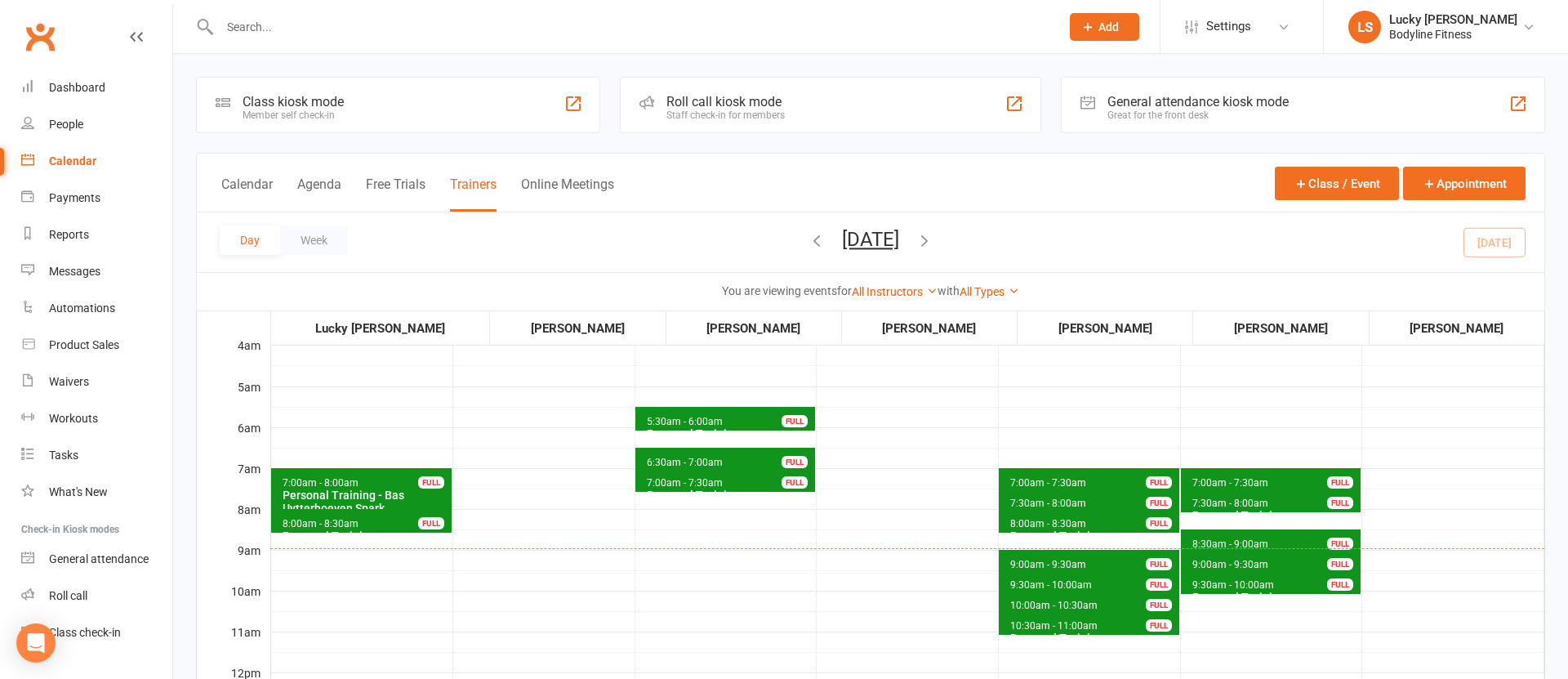
click at [1053, 628] on span "10:30am - 11:00am" at bounding box center [1054, 626] width 89 height 12
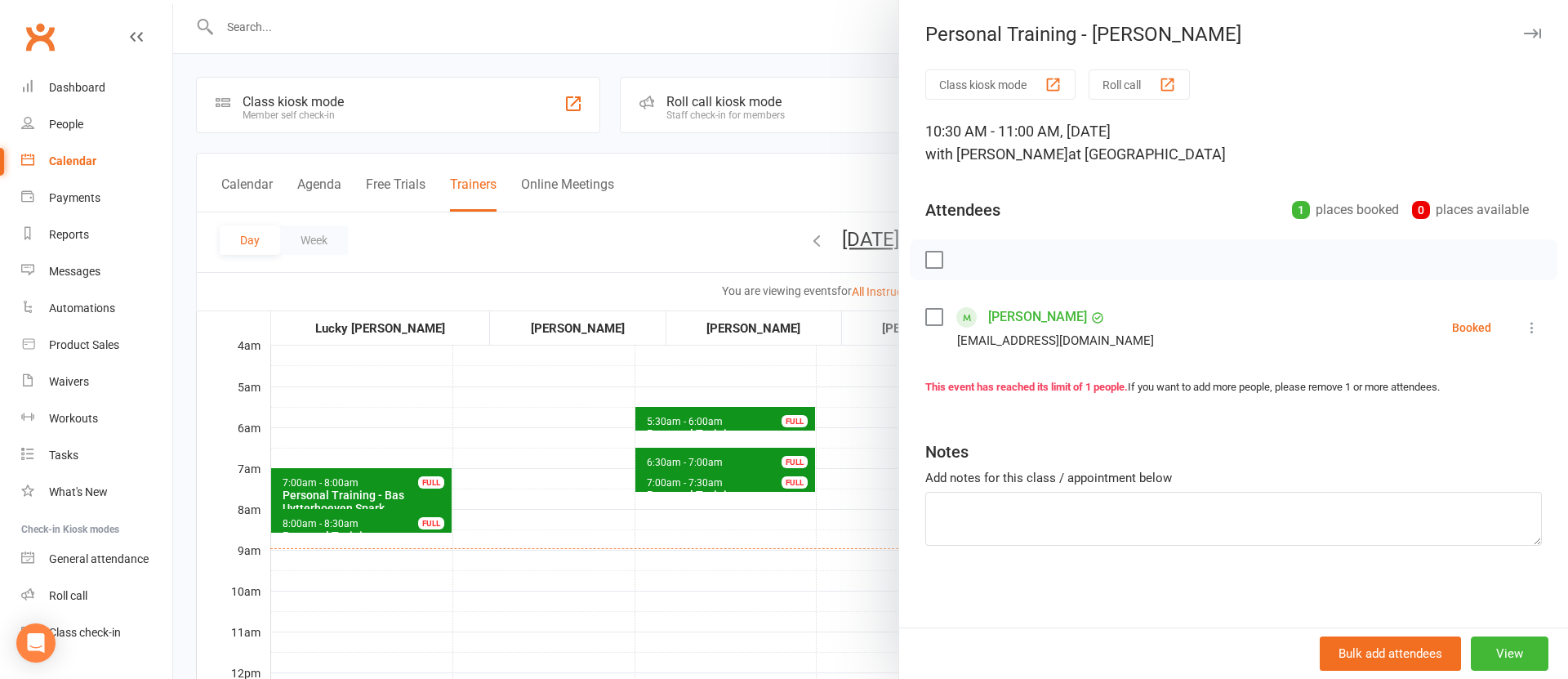
click at [779, 583] on div at bounding box center [870, 339] width 1395 height 679
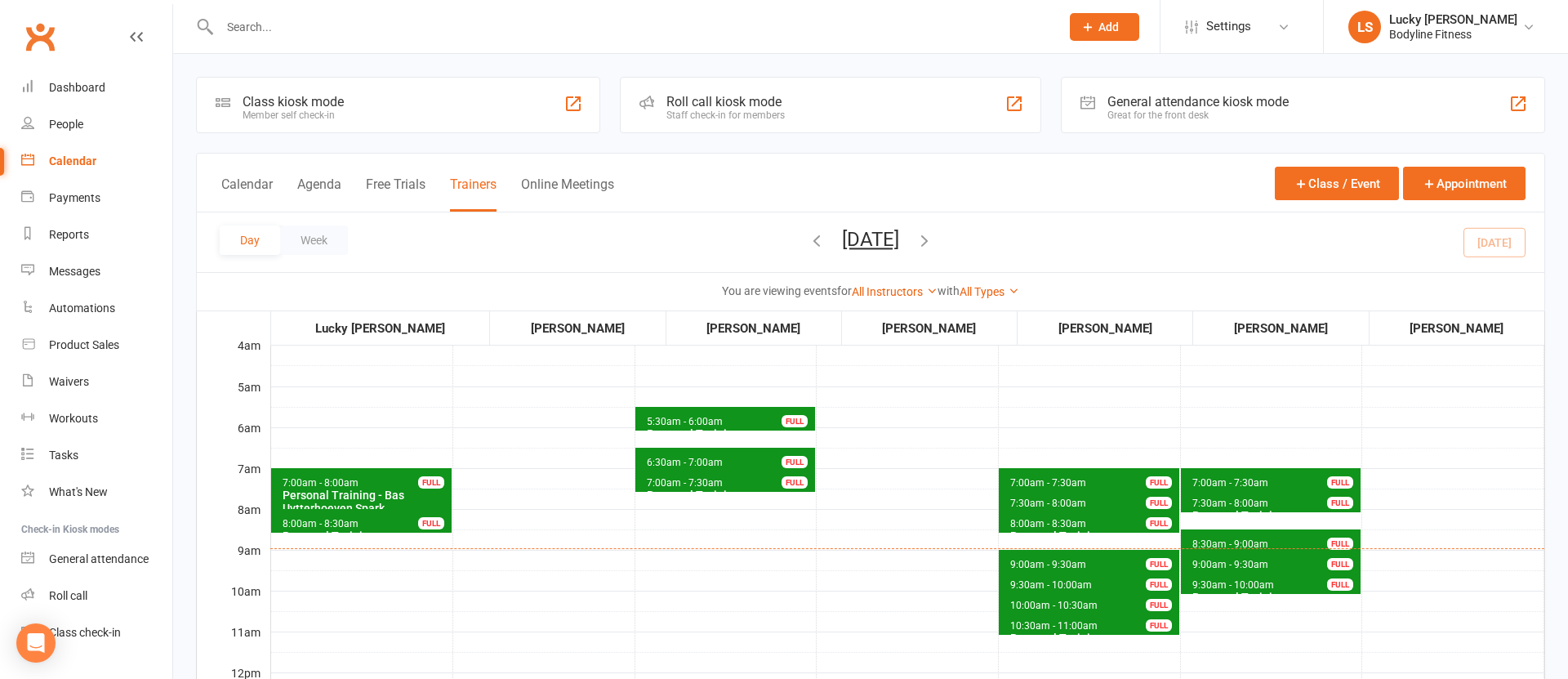
click at [1051, 520] on span "8:00am - 8:30am" at bounding box center [1048, 524] width 78 height 12
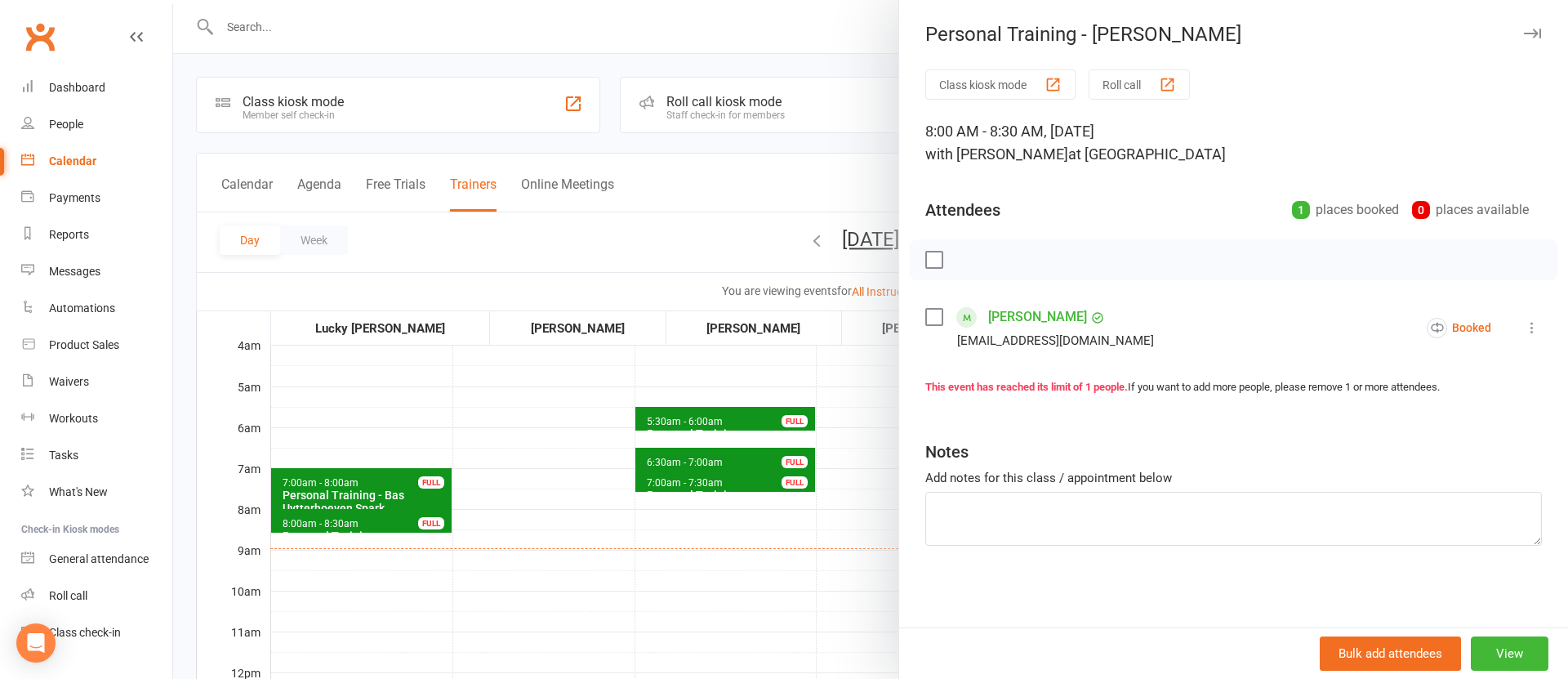
drag, startPoint x: 800, startPoint y: 594, endPoint x: 889, endPoint y: 578, distance: 90.4
click at [803, 594] on div at bounding box center [870, 339] width 1395 height 679
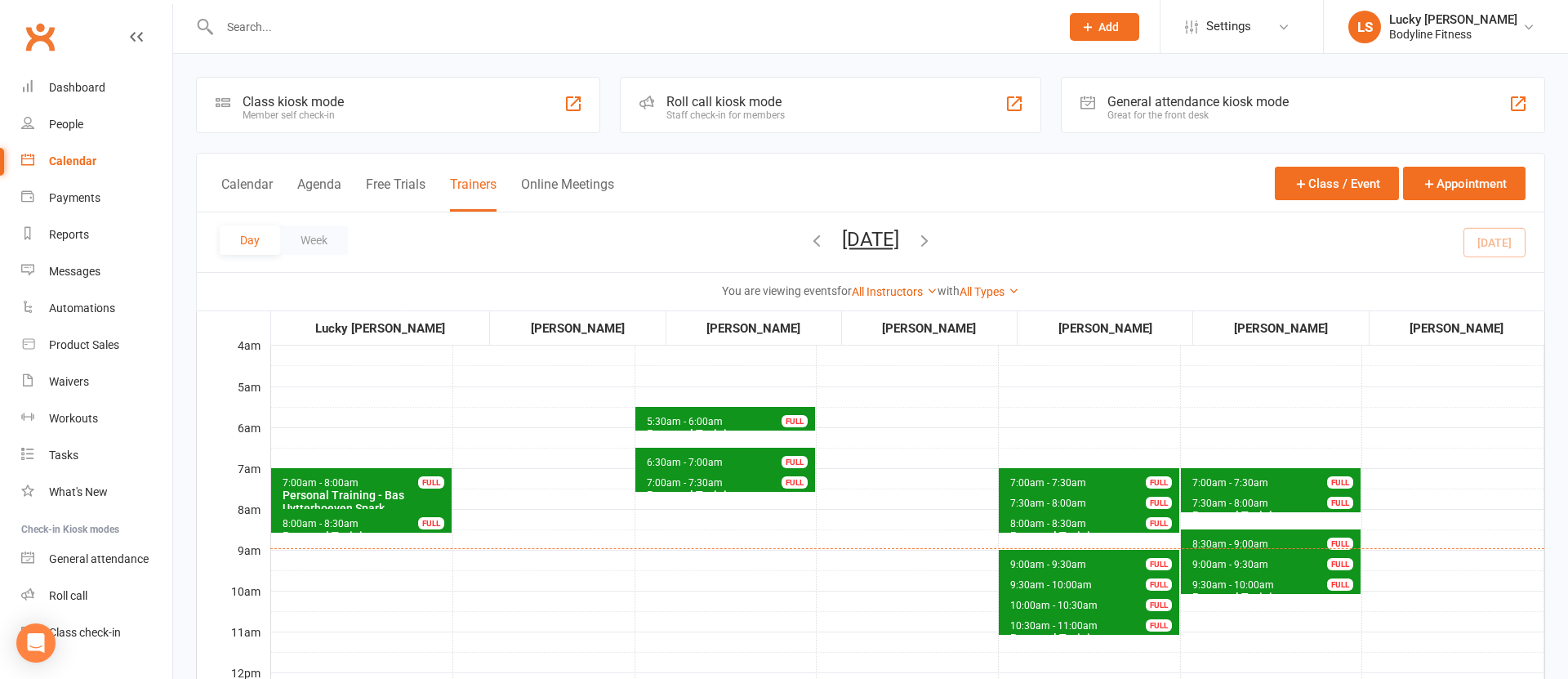
click at [1016, 502] on span "7:30am - 8:00am" at bounding box center [1048, 503] width 78 height 12
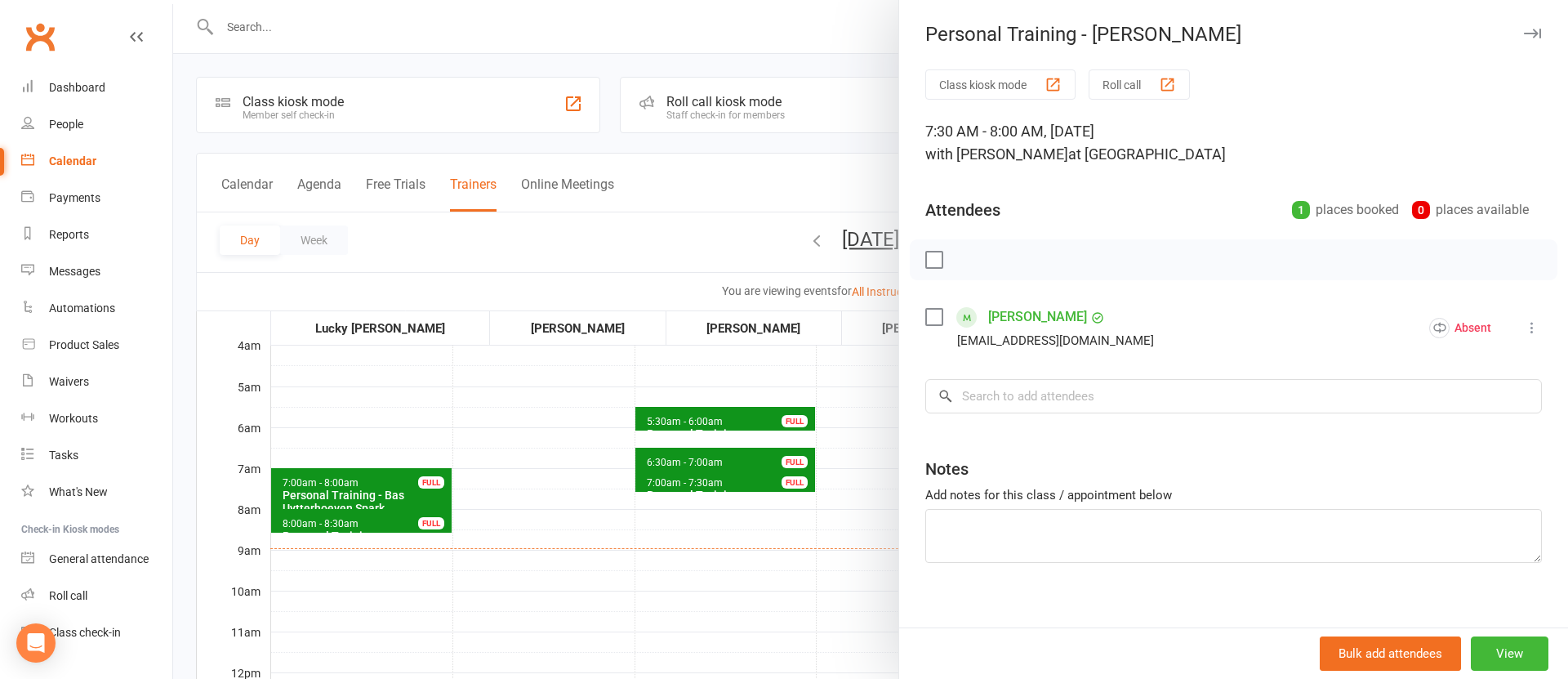
drag, startPoint x: 828, startPoint y: 580, endPoint x: 843, endPoint y: 578, distance: 15.1
click at [828, 579] on div at bounding box center [870, 339] width 1395 height 679
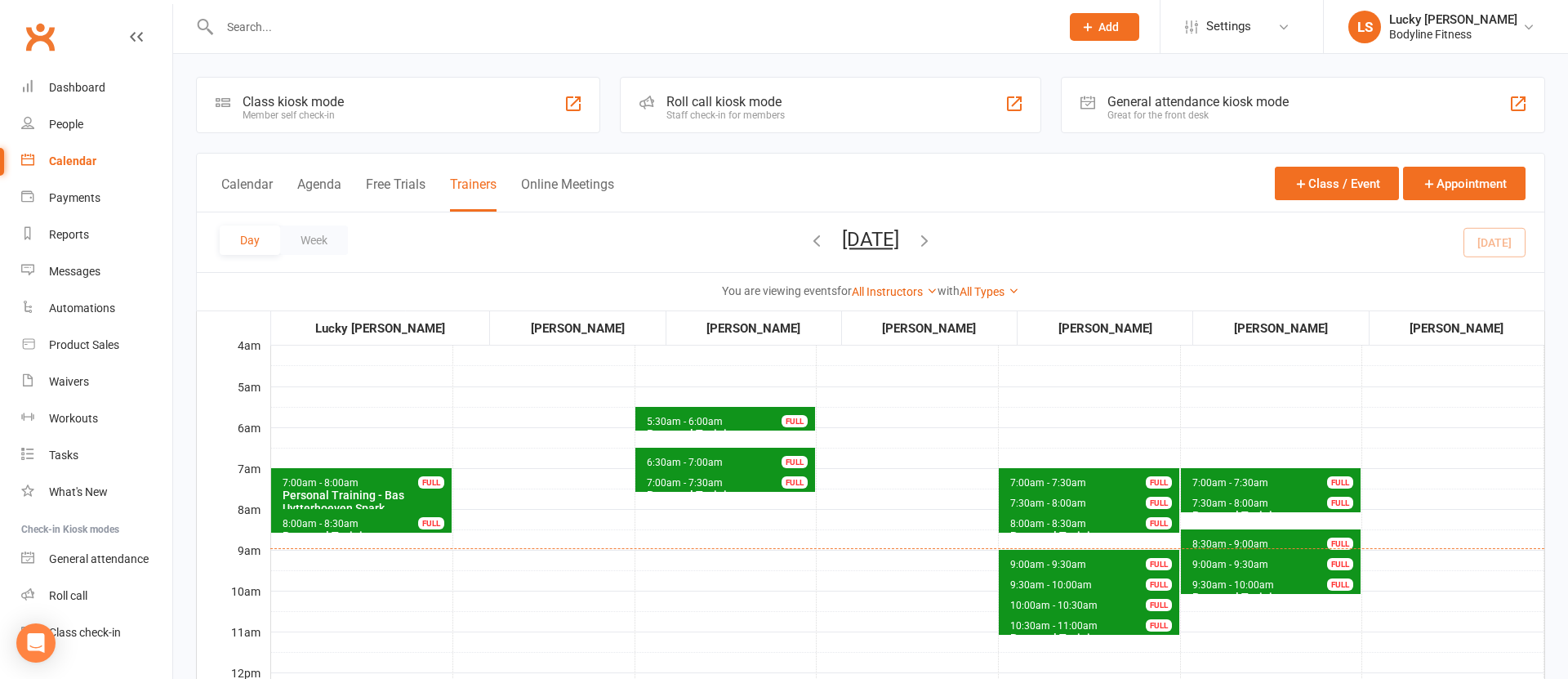
click at [1041, 495] on span "7:30am - 8:00am Personal Training - [PERSON_NAME] FULL" at bounding box center [1089, 500] width 181 height 24
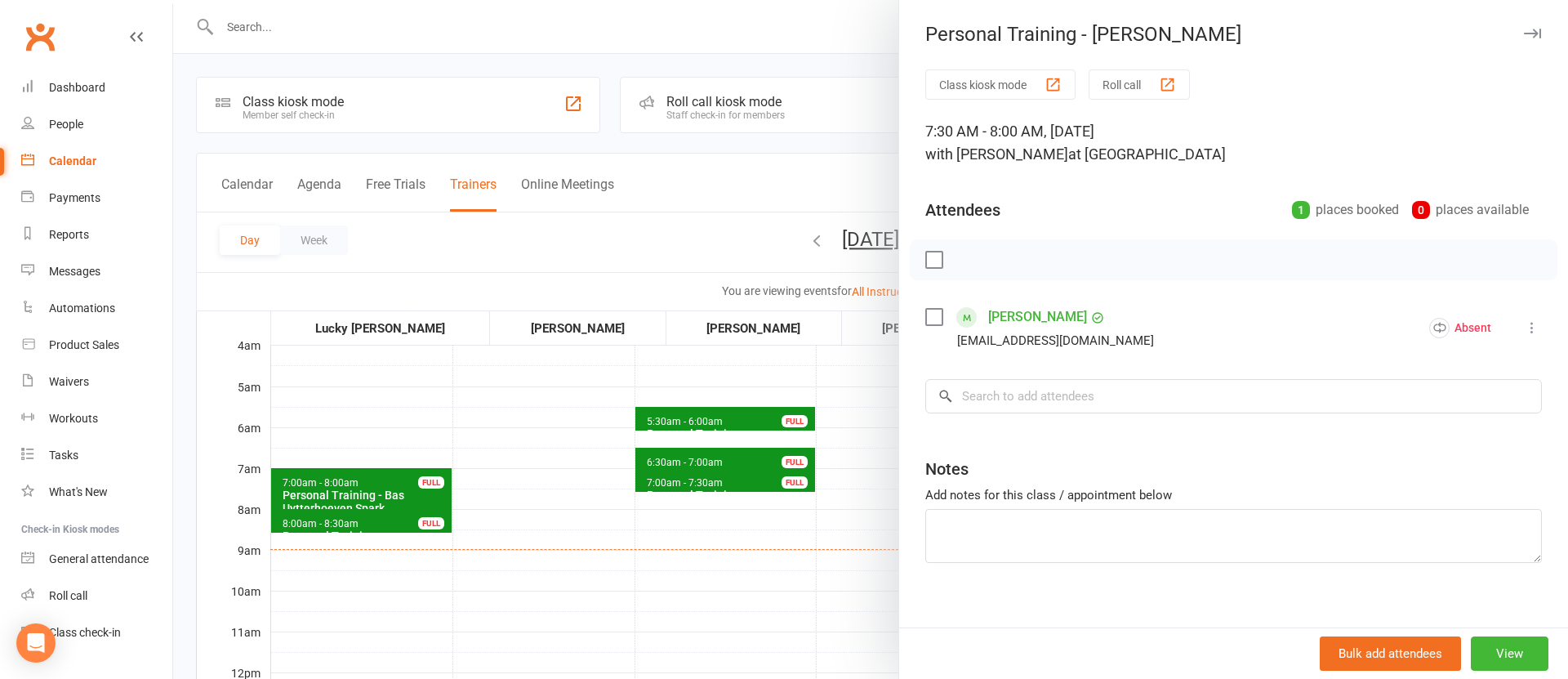
drag, startPoint x: 826, startPoint y: 602, endPoint x: 846, endPoint y: 594, distance: 21.5
click at [826, 602] on div at bounding box center [870, 339] width 1395 height 679
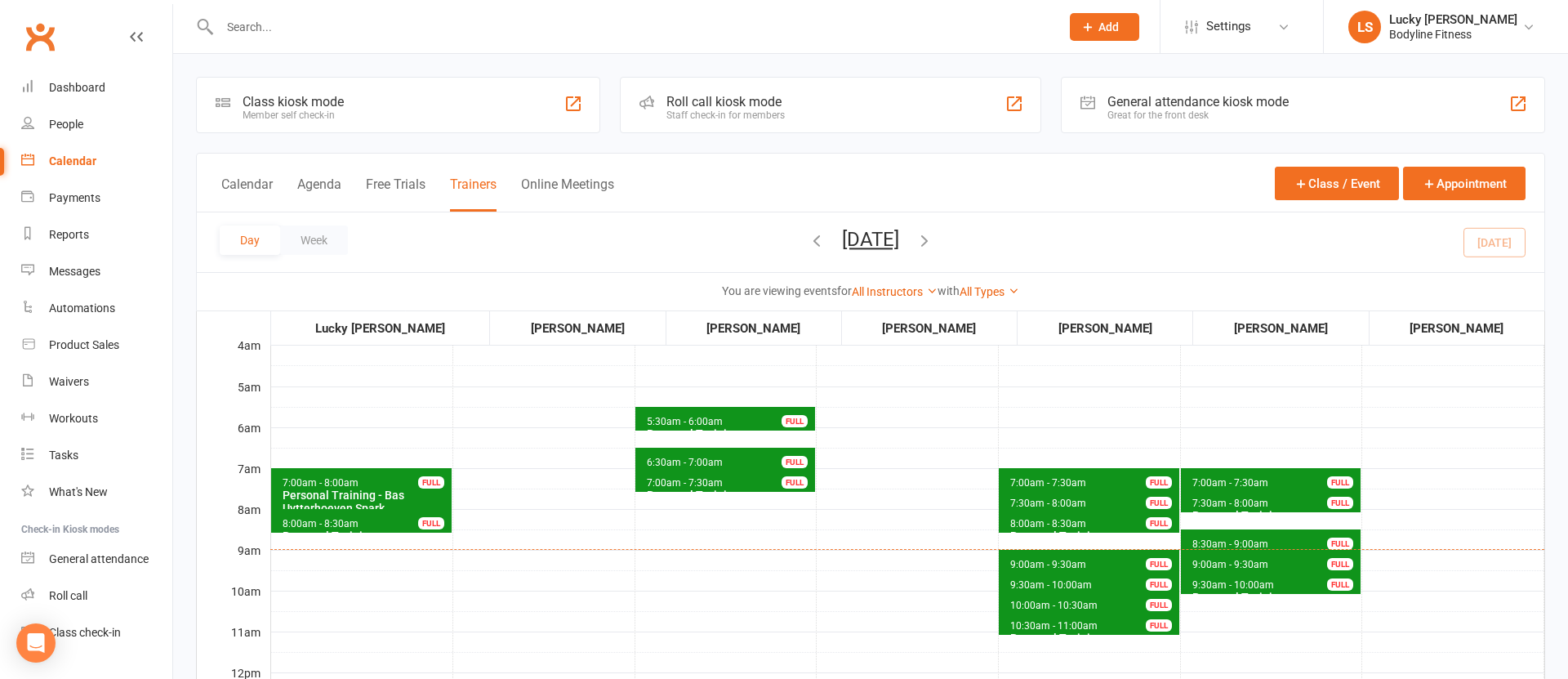
click at [1040, 478] on span "7:00am - 7:30am" at bounding box center [1048, 483] width 78 height 12
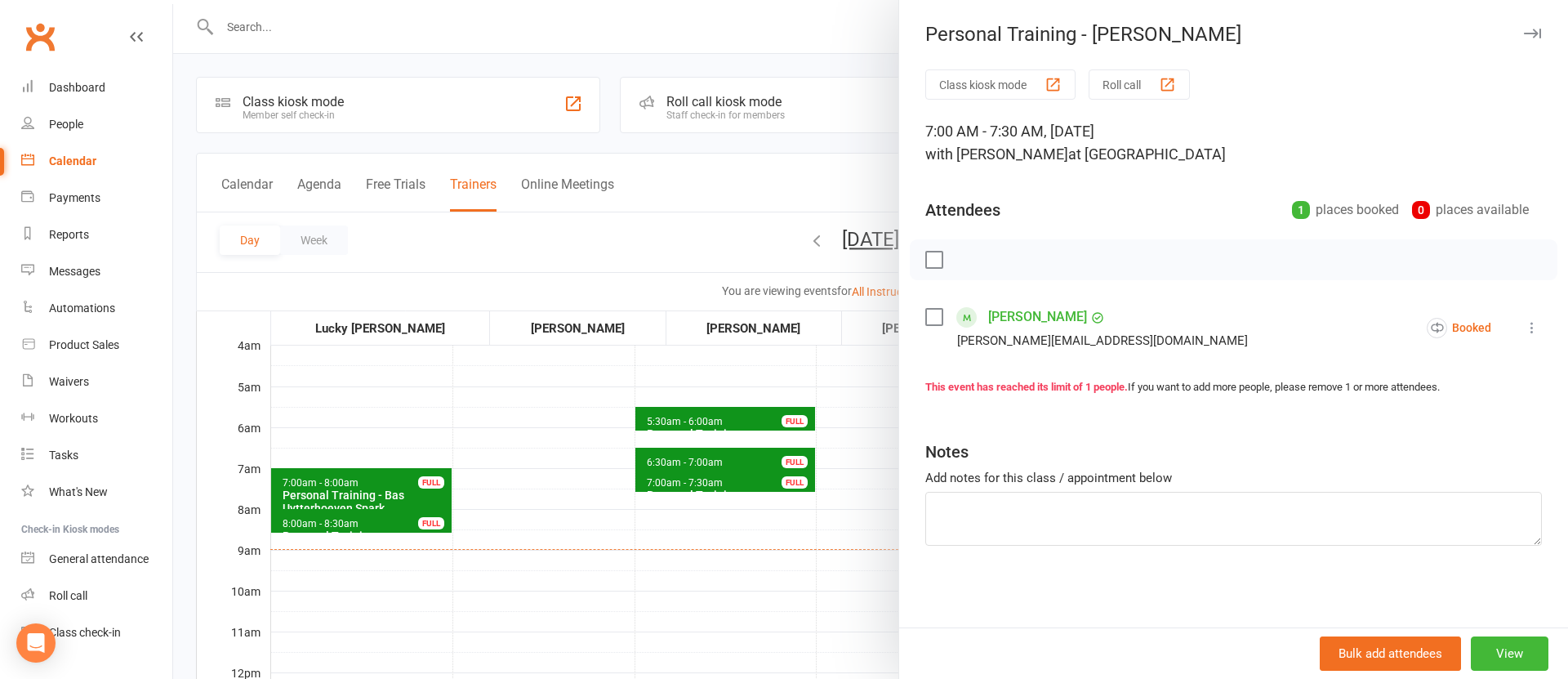
click at [823, 606] on div at bounding box center [870, 339] width 1395 height 679
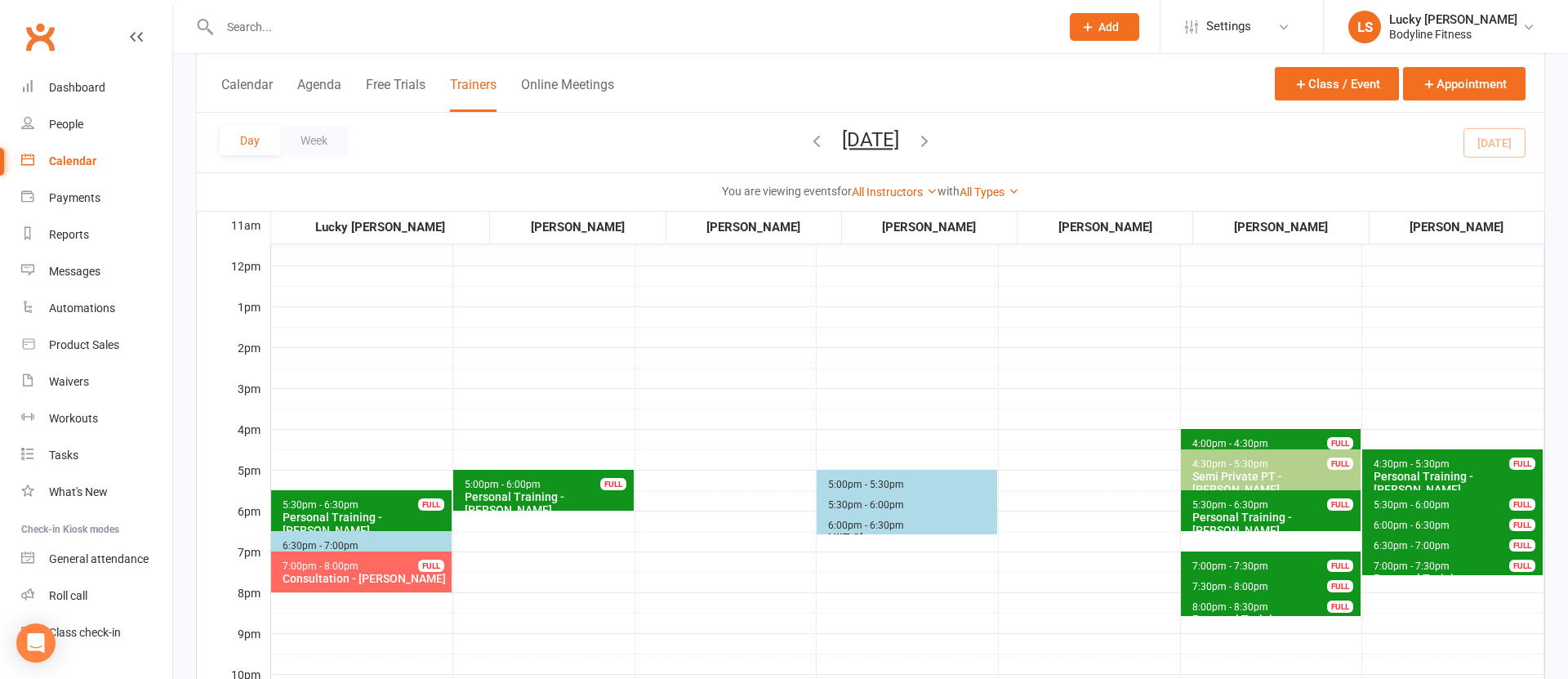
scroll to position [409, 0]
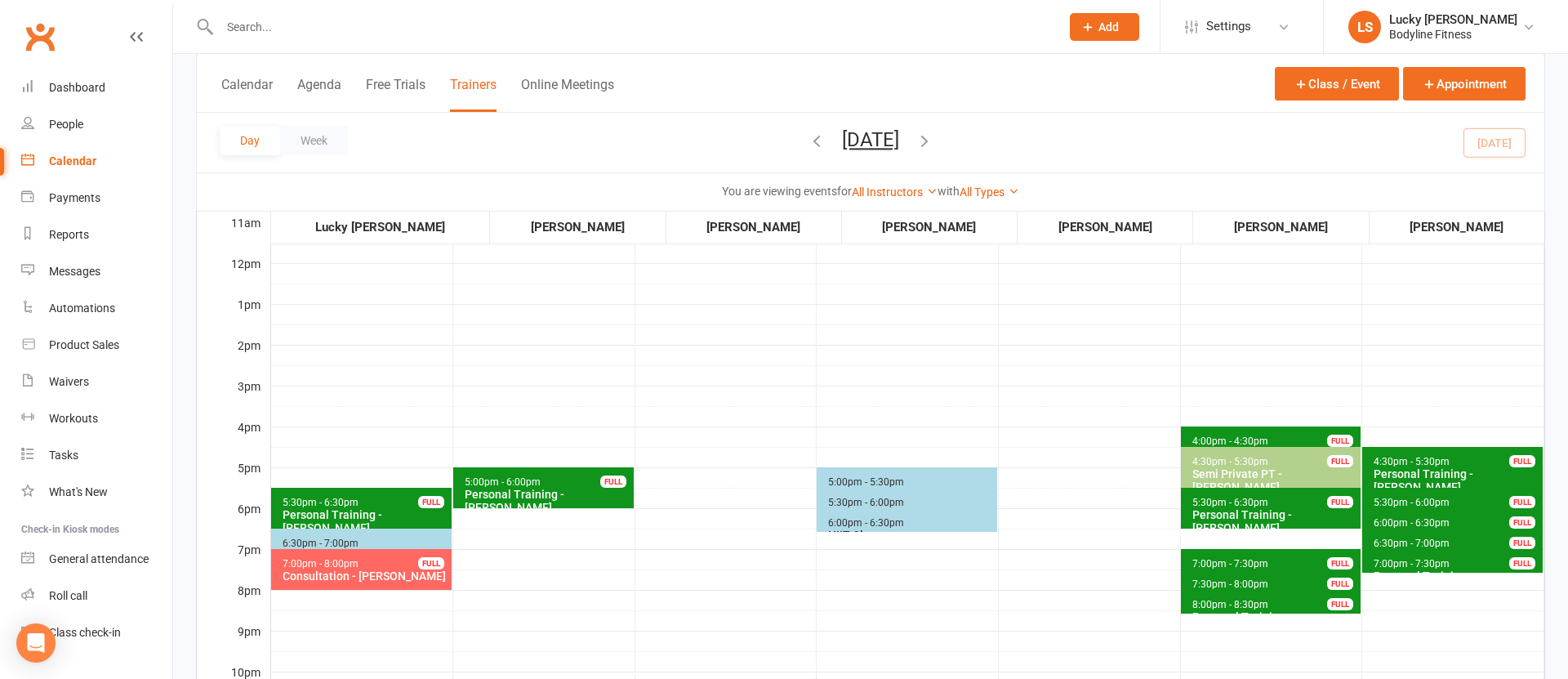
click at [395, 502] on span "5:30pm - 6:30pm Personal Training - [PERSON_NAME] FULL" at bounding box center [361, 508] width 181 height 41
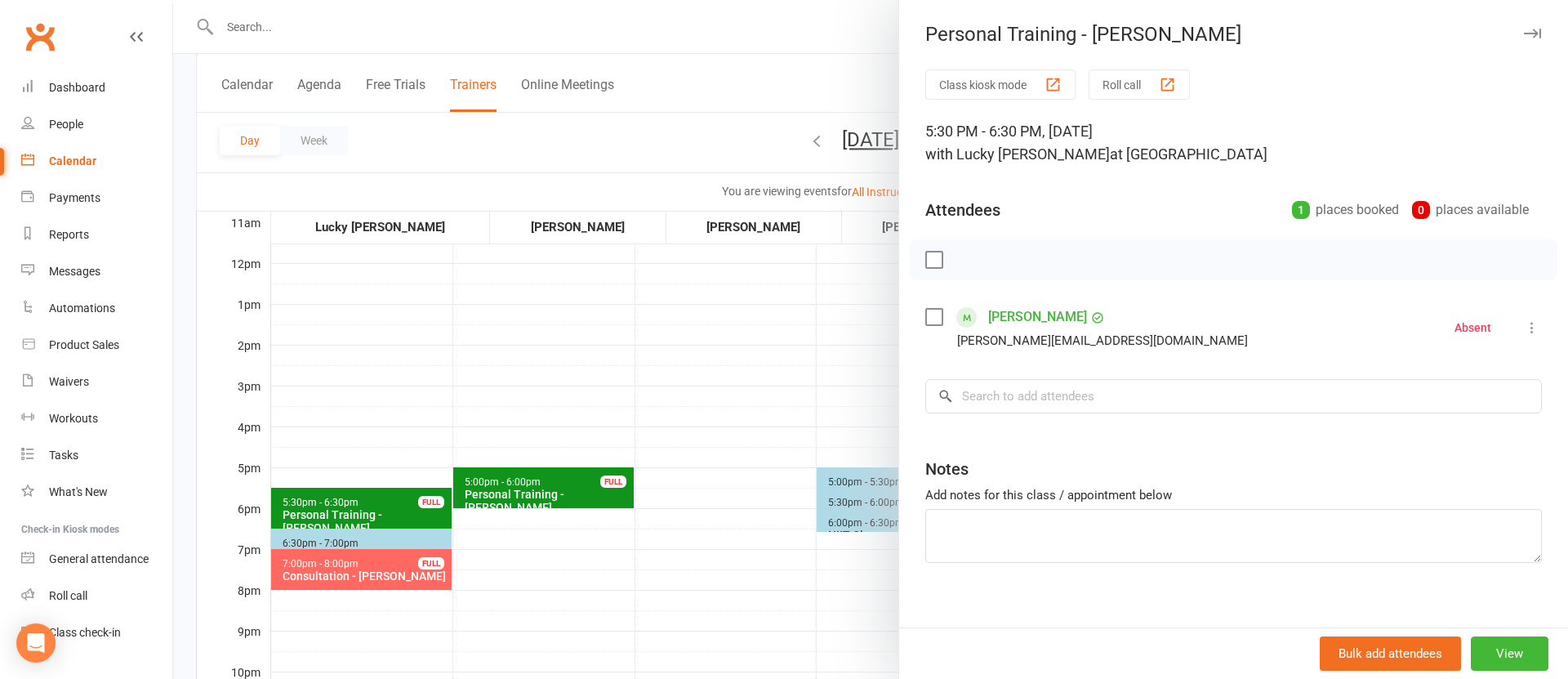
click at [390, 577] on div at bounding box center [870, 339] width 1395 height 679
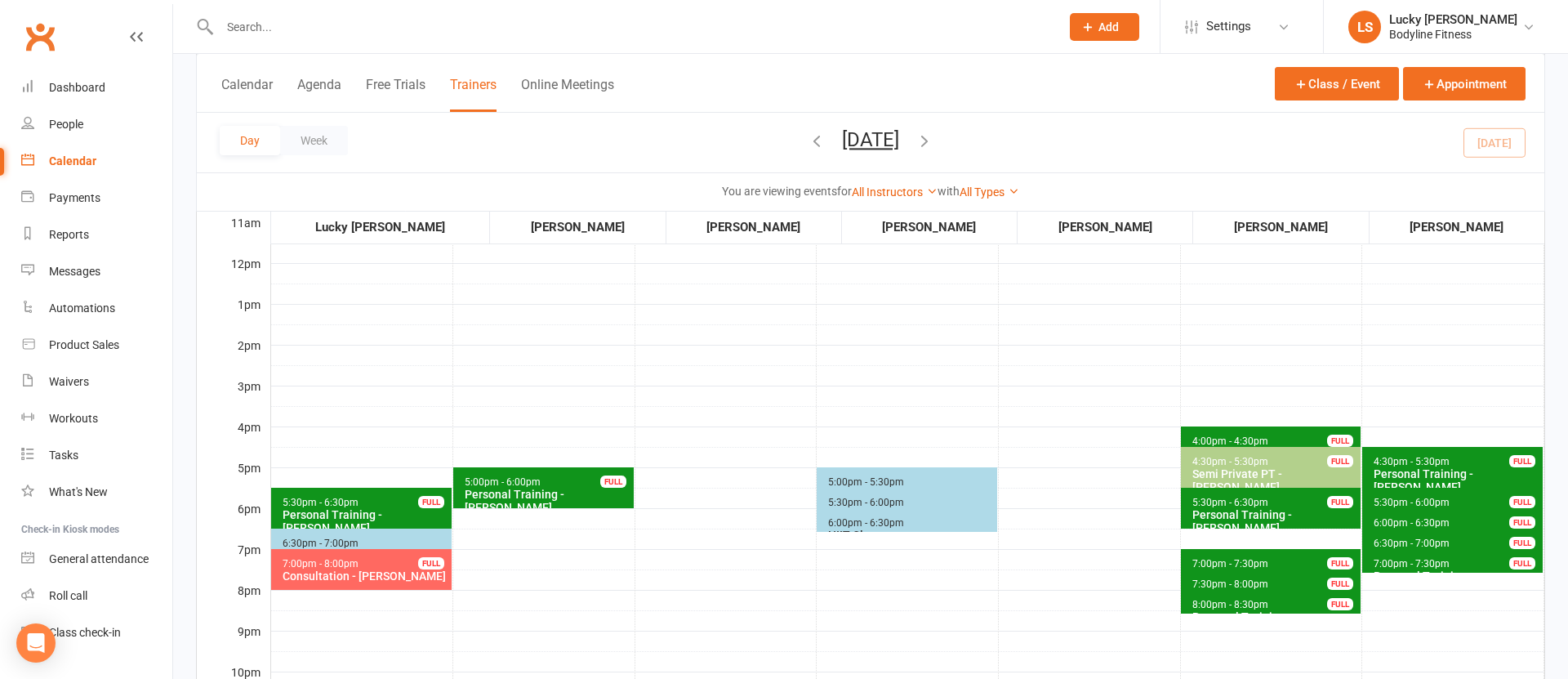
click at [384, 575] on div "Consultation - [PERSON_NAME]" at bounding box center [365, 576] width 167 height 13
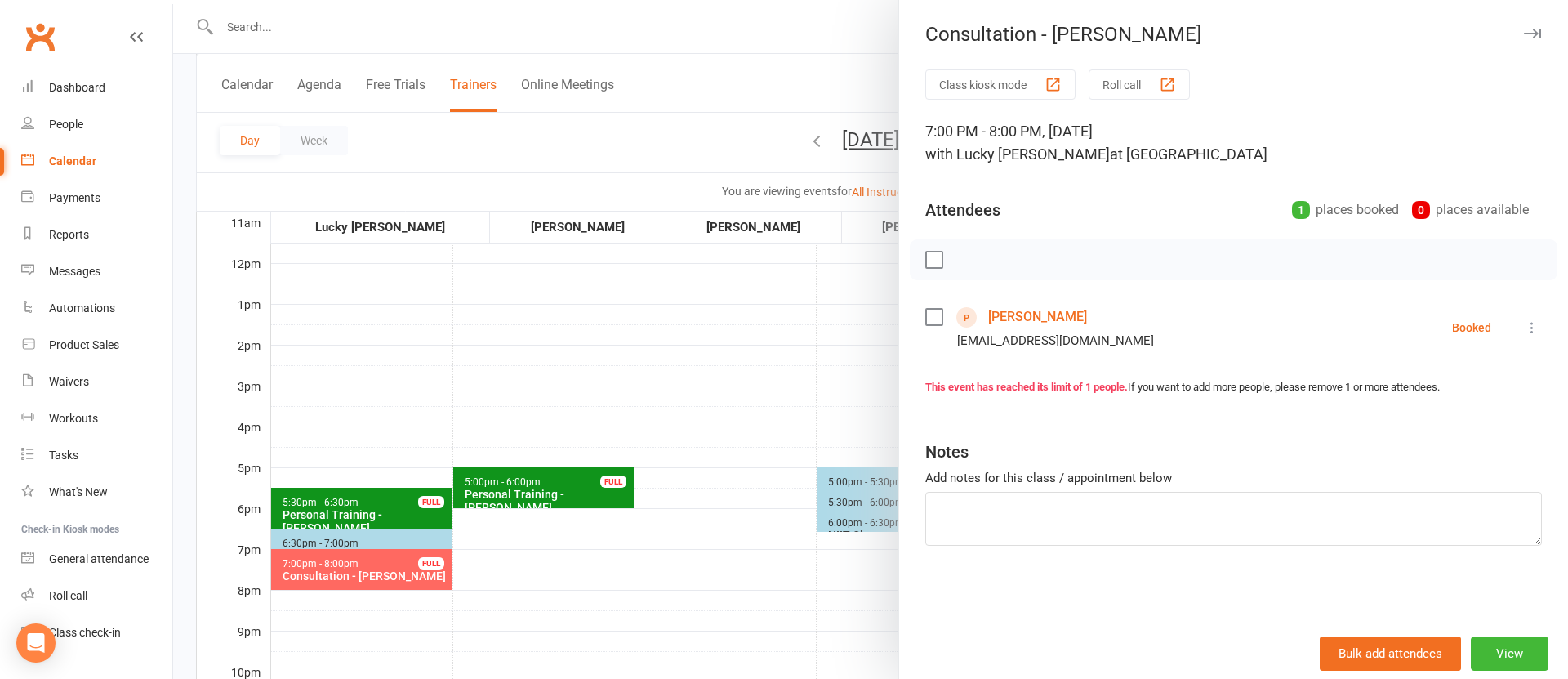
click at [1005, 315] on link "[PERSON_NAME]" at bounding box center [1038, 317] width 99 height 26
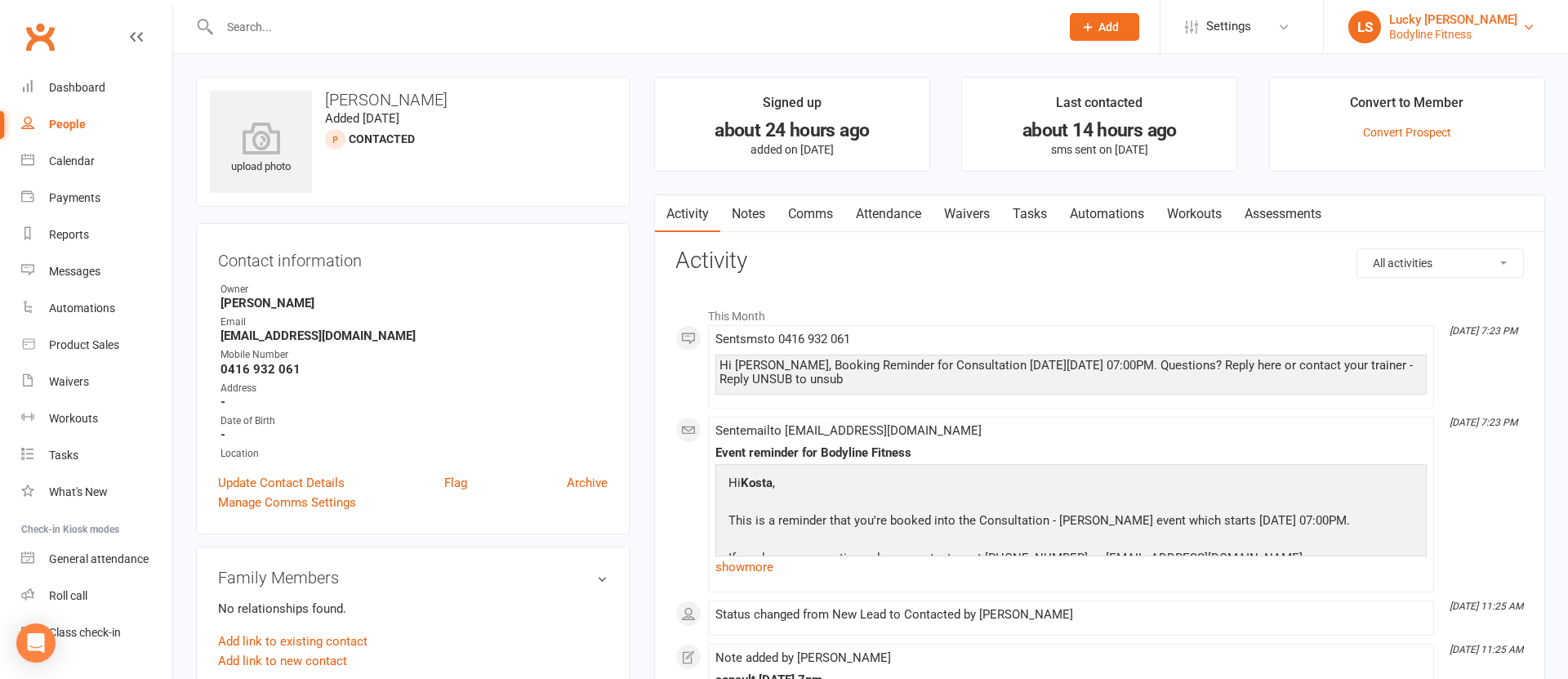
click at [1438, 39] on div "Bodyline Fitness" at bounding box center [1453, 35] width 128 height 15
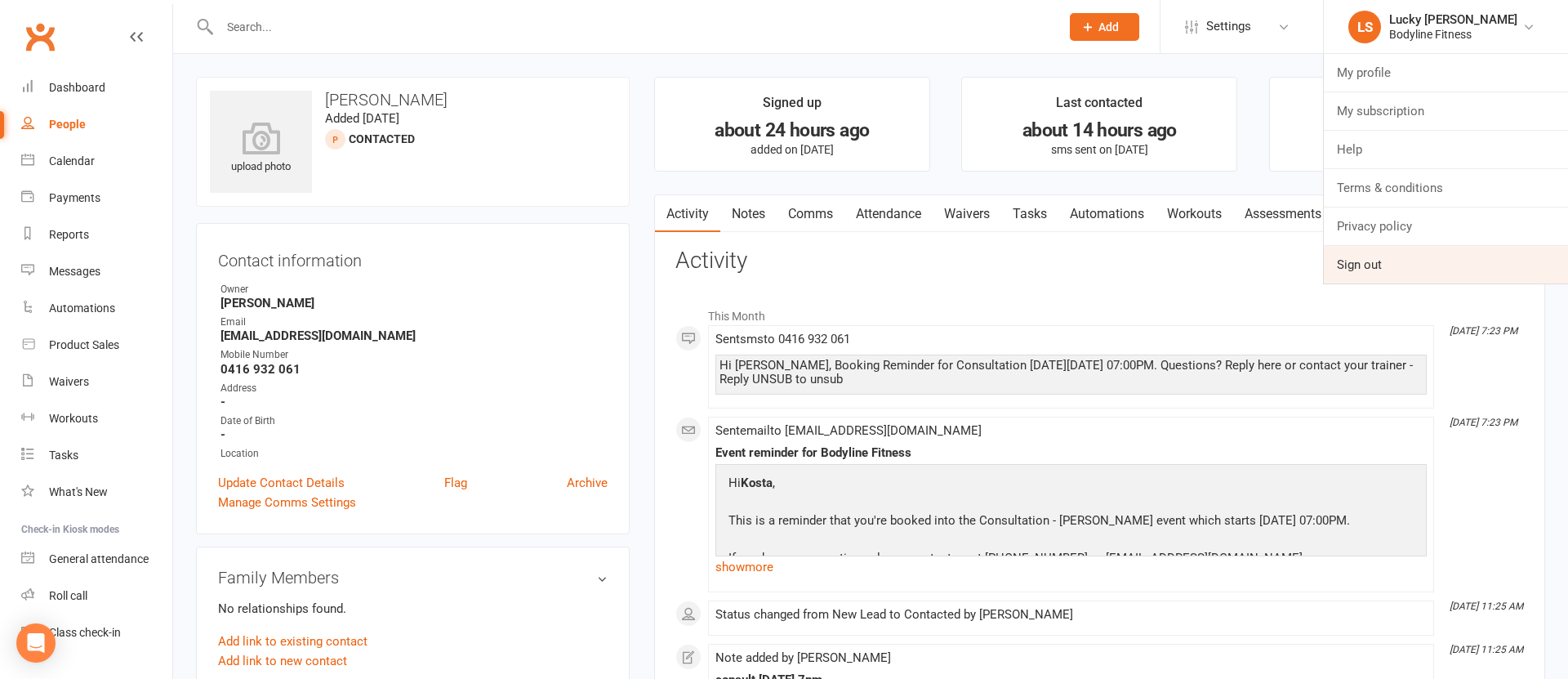
click at [1376, 258] on link "Sign out" at bounding box center [1446, 265] width 244 height 38
